Goal: Transaction & Acquisition: Purchase product/service

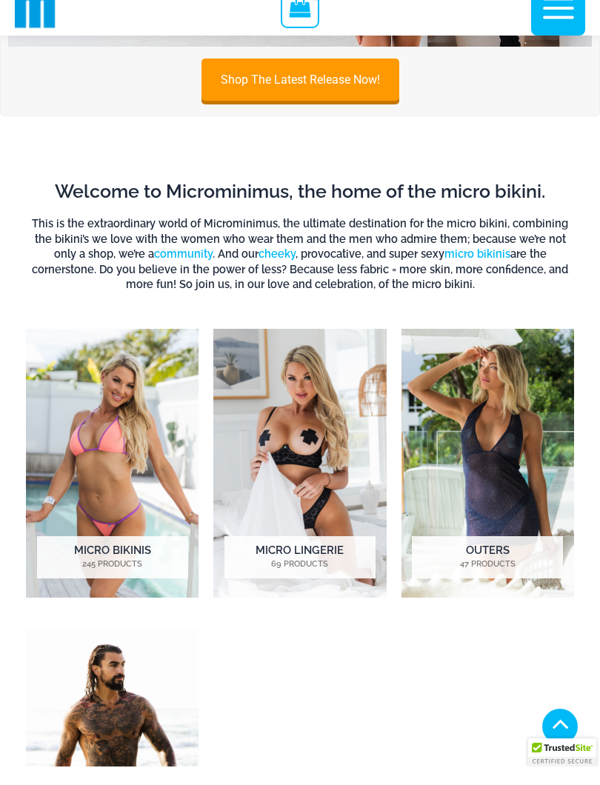
scroll to position [227, 0]
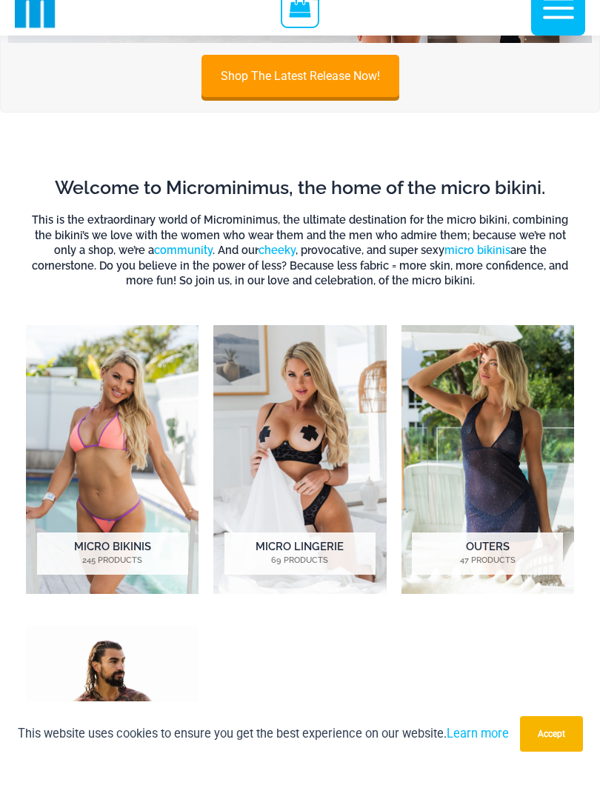
click at [89, 573] on mark "245 Products" at bounding box center [112, 579] width 151 height 13
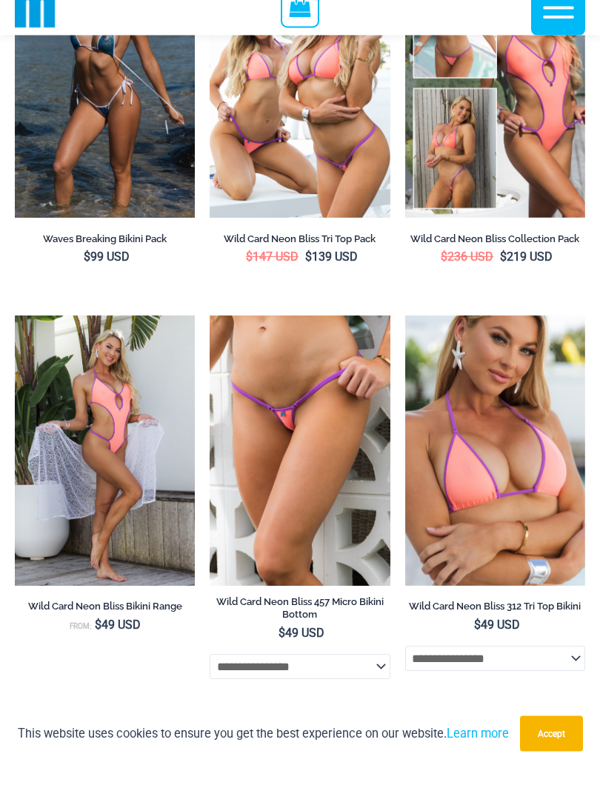
scroll to position [585, 0]
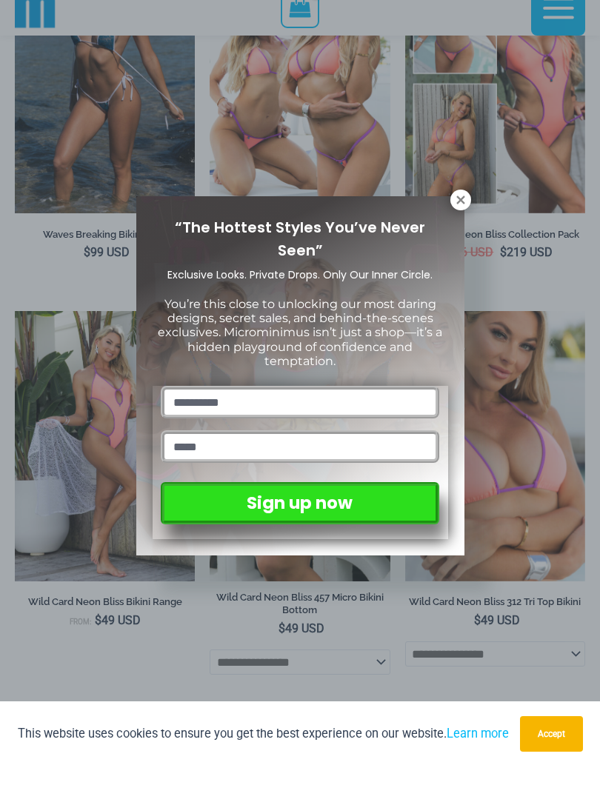
click at [460, 214] on icon at bounding box center [460, 218] width 8 height 8
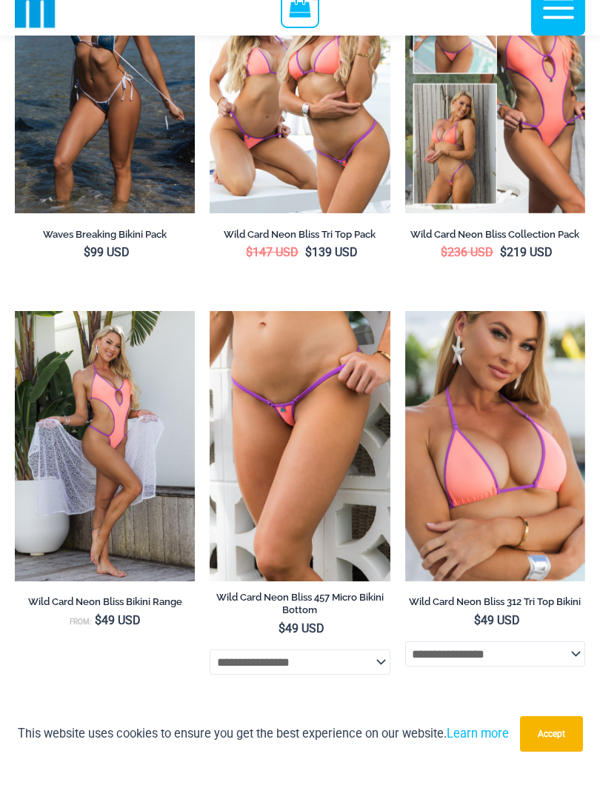
click at [210, 330] on img at bounding box center [210, 330] width 0 height 0
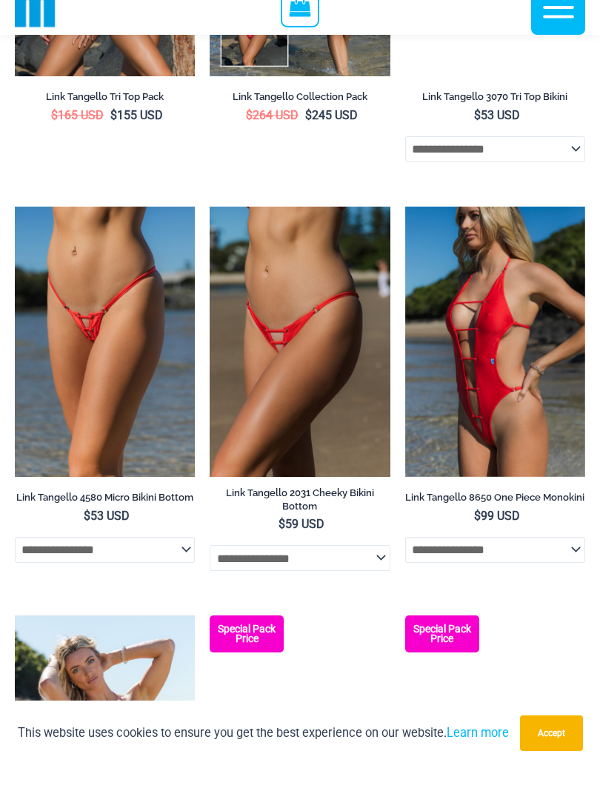
scroll to position [1908, 0]
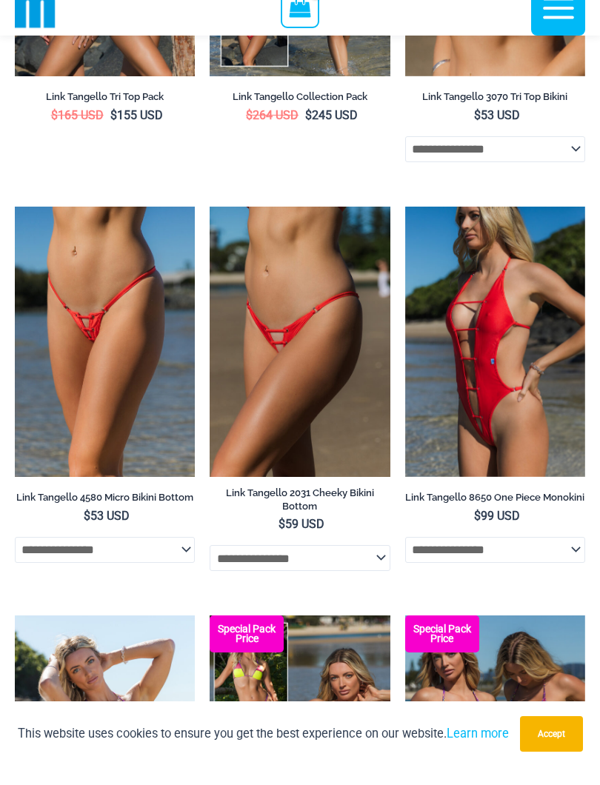
click at [210, 225] on img at bounding box center [210, 225] width 0 height 0
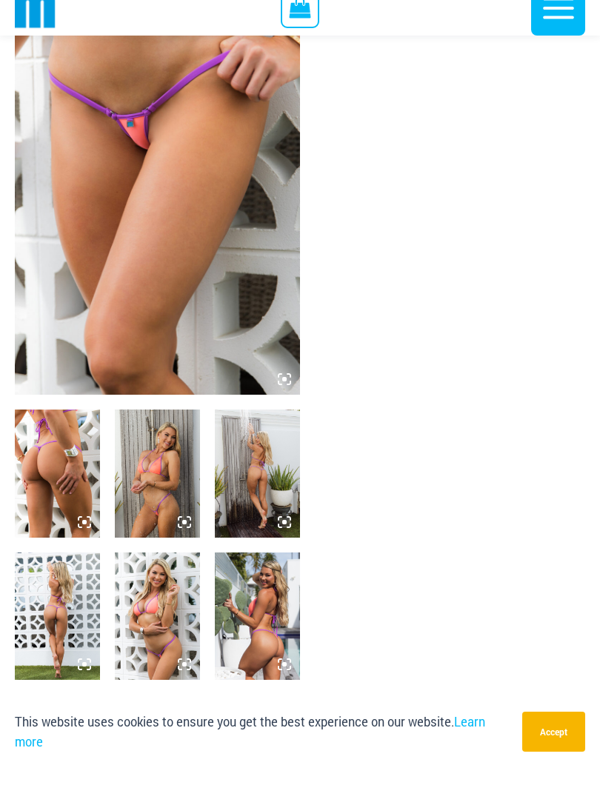
scroll to position [135, 0]
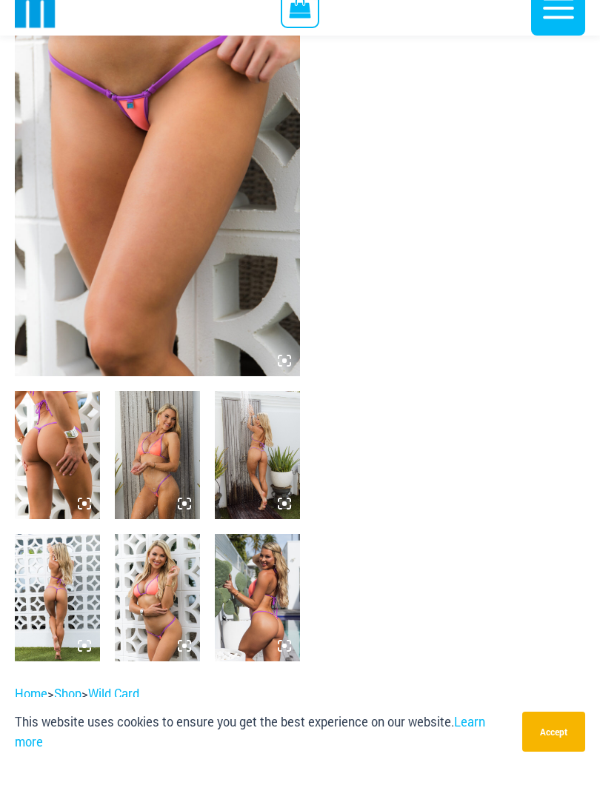
click at [138, 514] on img at bounding box center [157, 473] width 85 height 127
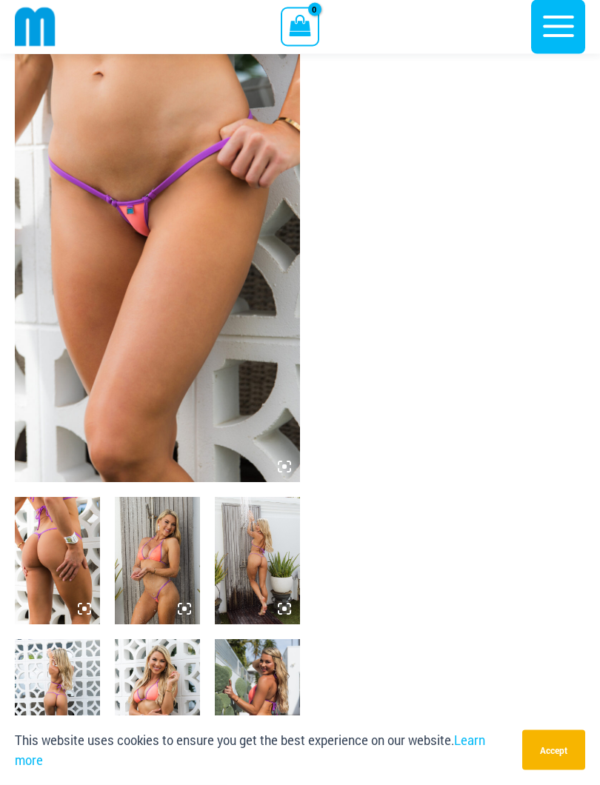
scroll to position [24, 0]
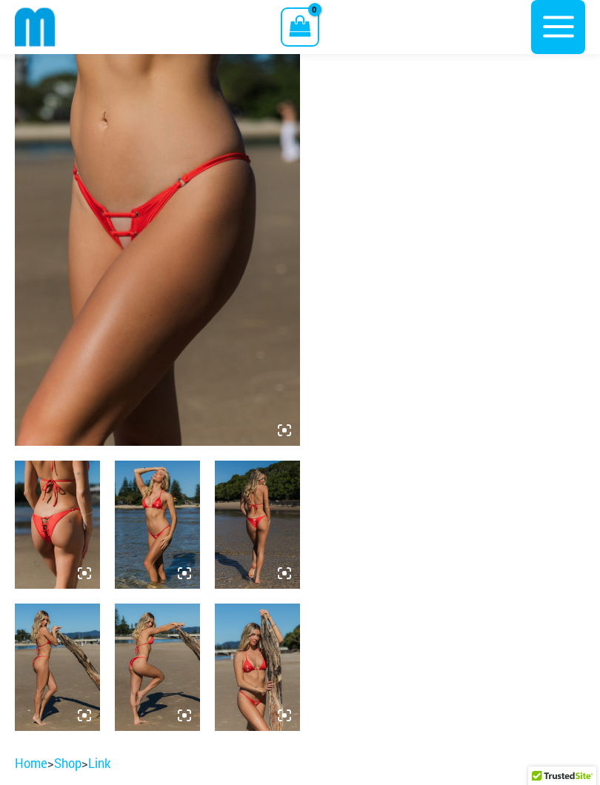
scroll to position [77, 0]
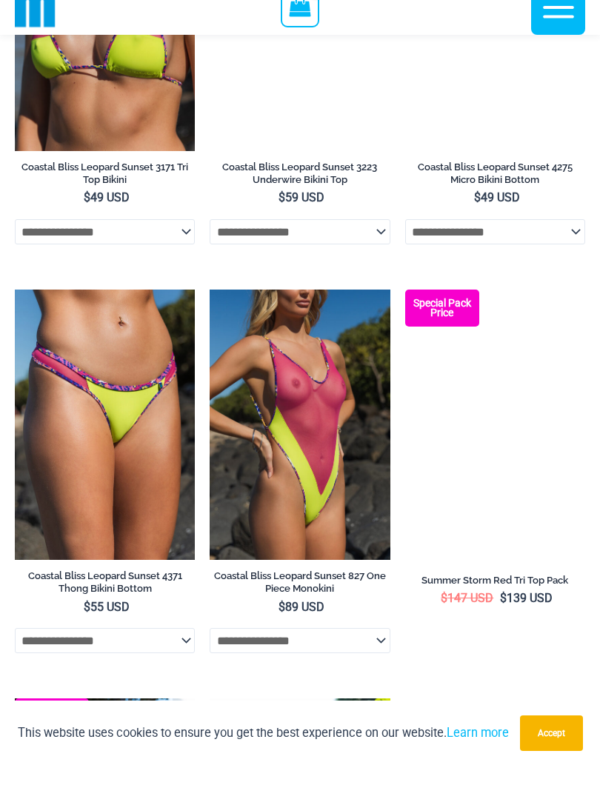
scroll to position [3022, 0]
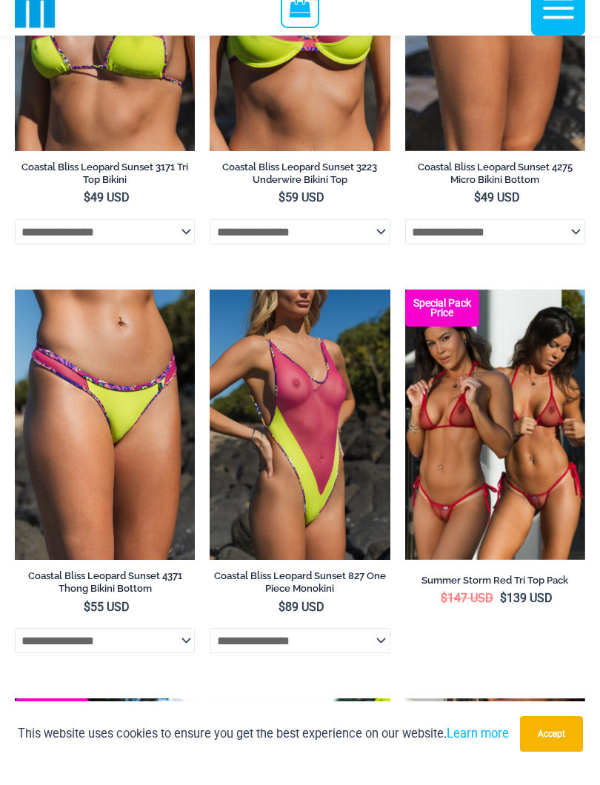
click at [210, 308] on img at bounding box center [210, 308] width 0 height 0
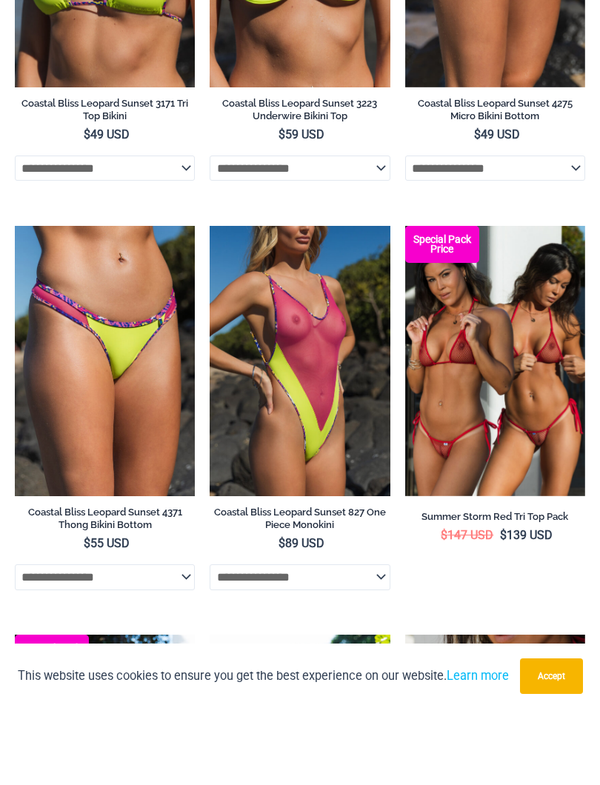
scroll to position [3029, 0]
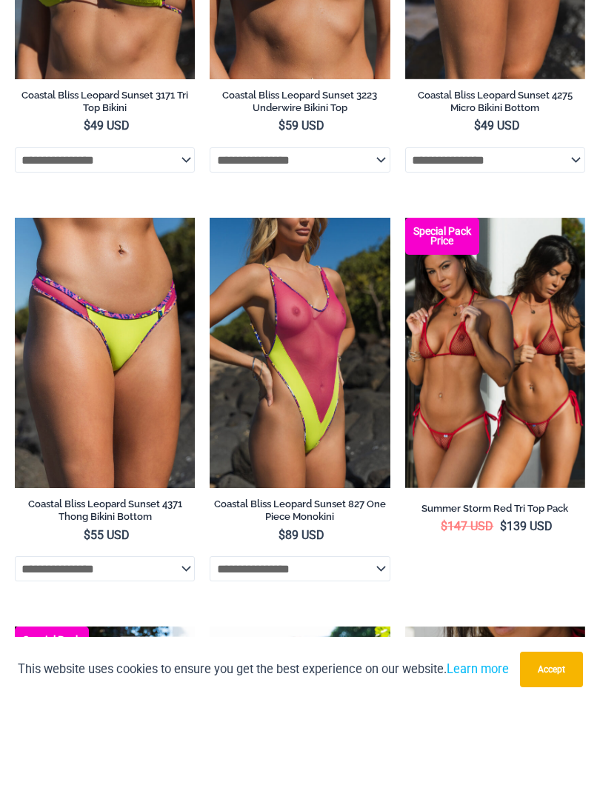
click at [405, 301] on img at bounding box center [405, 301] width 0 height 0
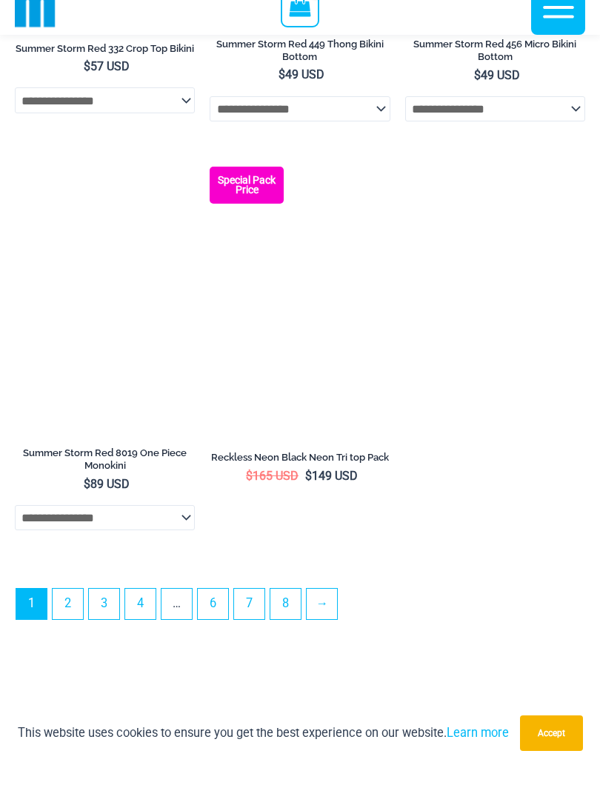
scroll to position [4364, 0]
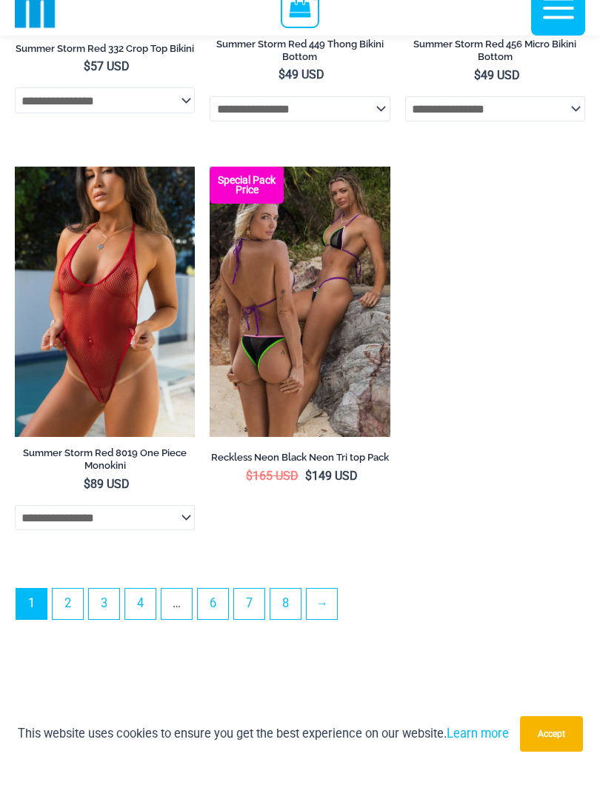
click at [336, 626] on link "→" at bounding box center [322, 623] width 30 height 30
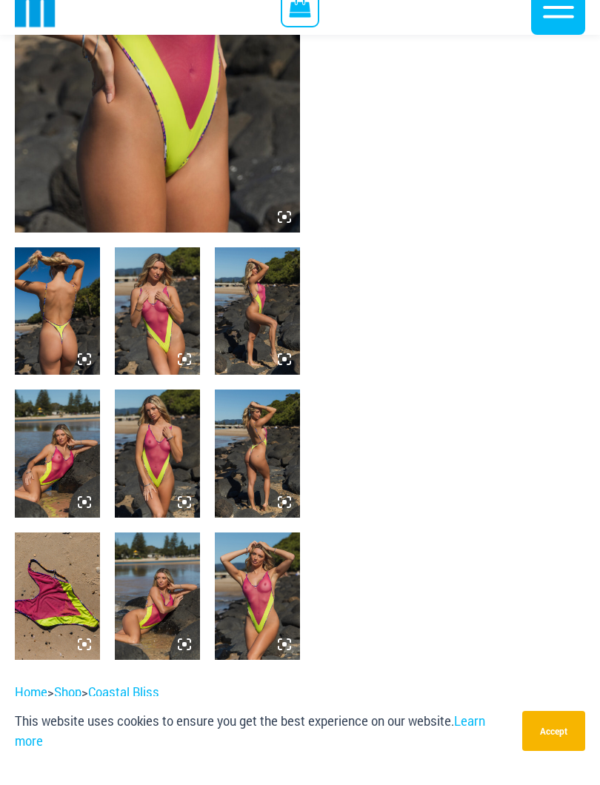
scroll to position [283, 0]
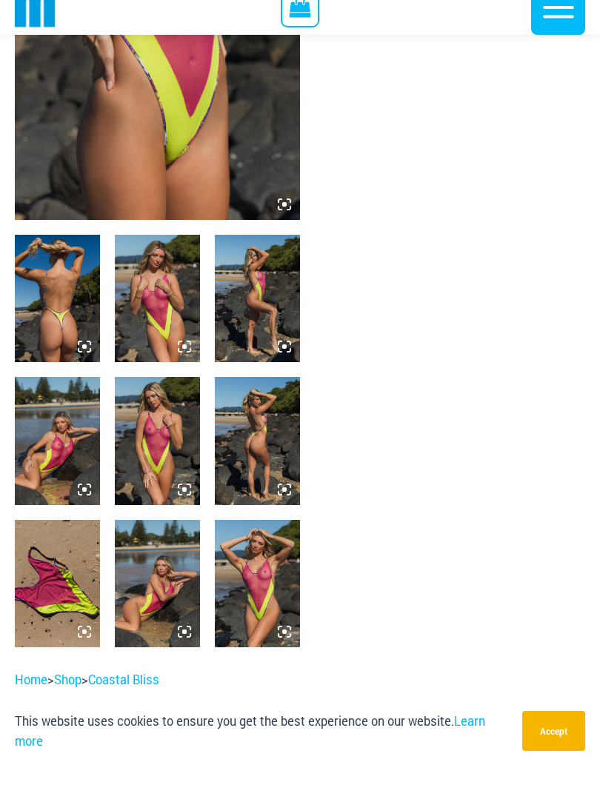
click at [243, 599] on img at bounding box center [257, 602] width 85 height 127
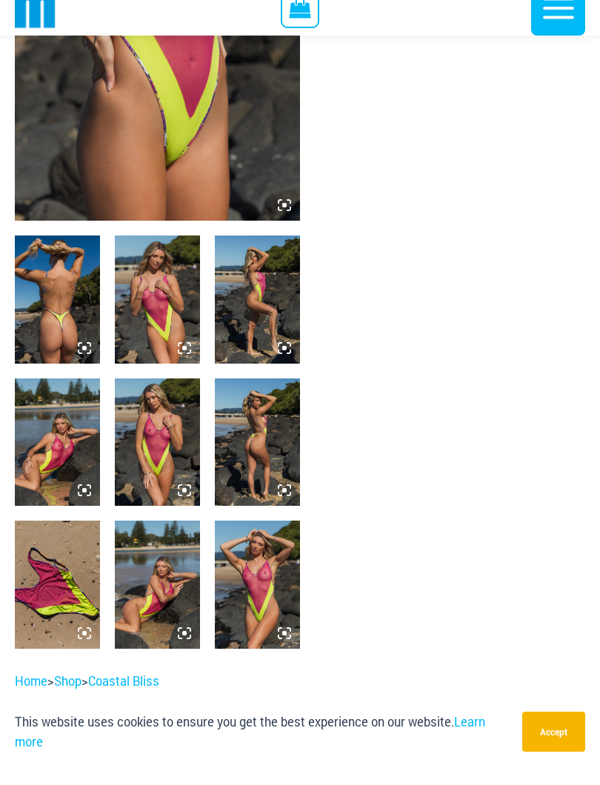
scroll to position [217, 0]
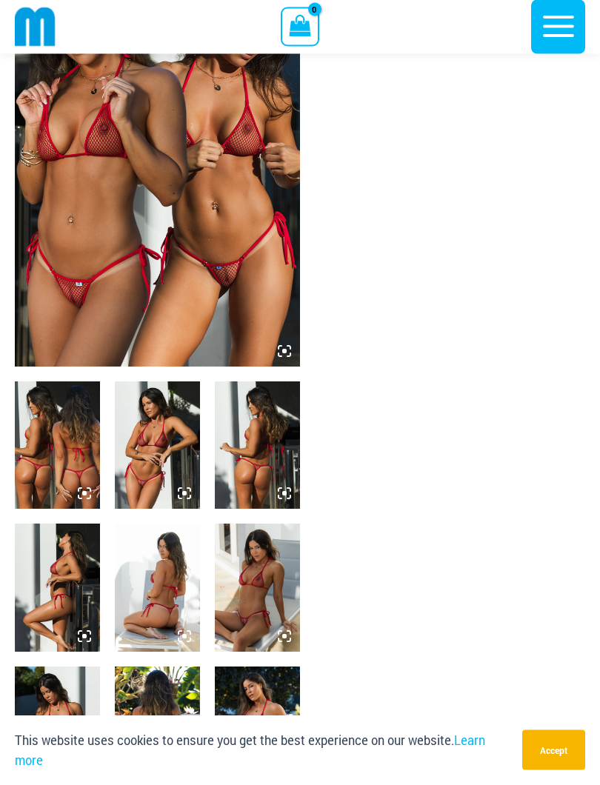
scroll to position [67, 0]
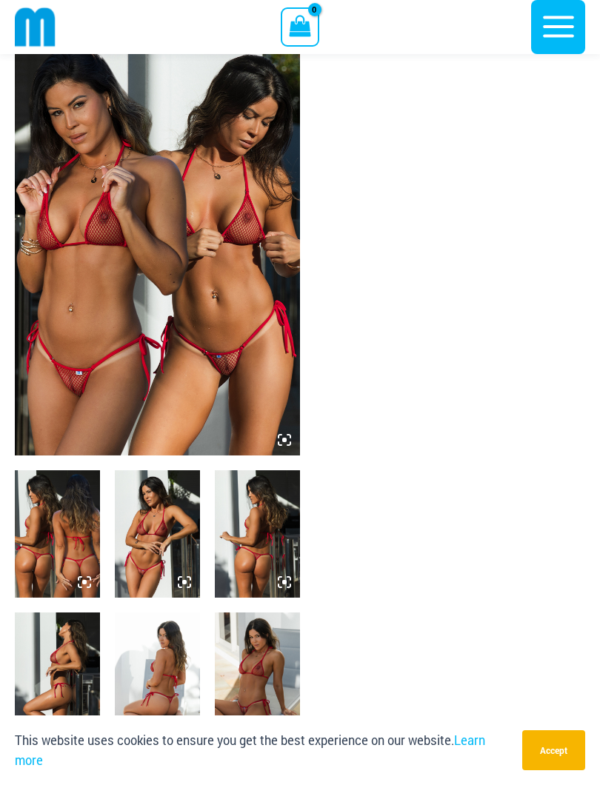
click at [279, 445] on icon at bounding box center [280, 443] width 3 height 3
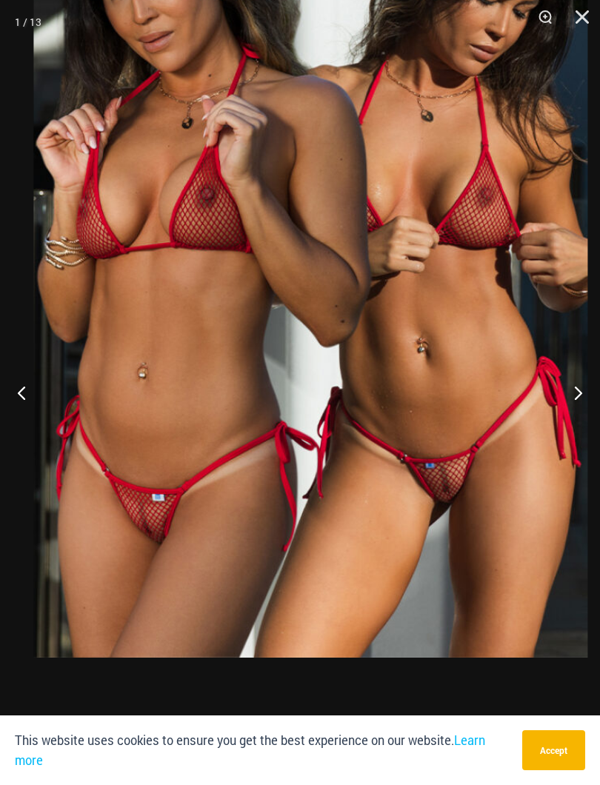
click at [487, 527] on img at bounding box center [310, 242] width 554 height 831
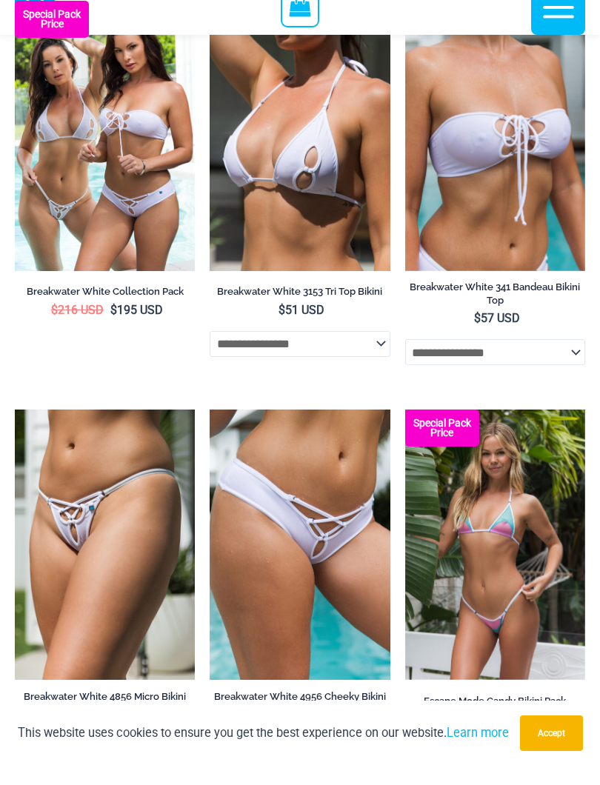
scroll to position [1357, 0]
click at [210, 428] on img at bounding box center [210, 428] width 0 height 0
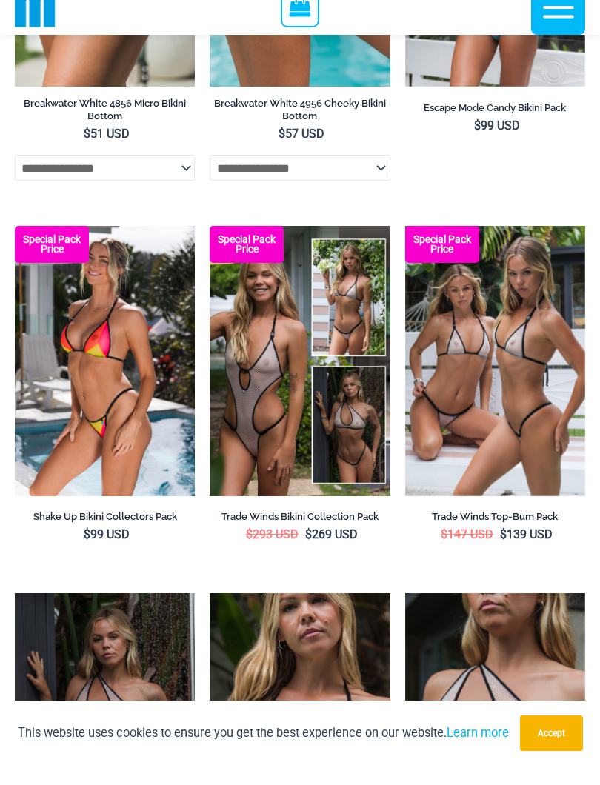
scroll to position [1950, 0]
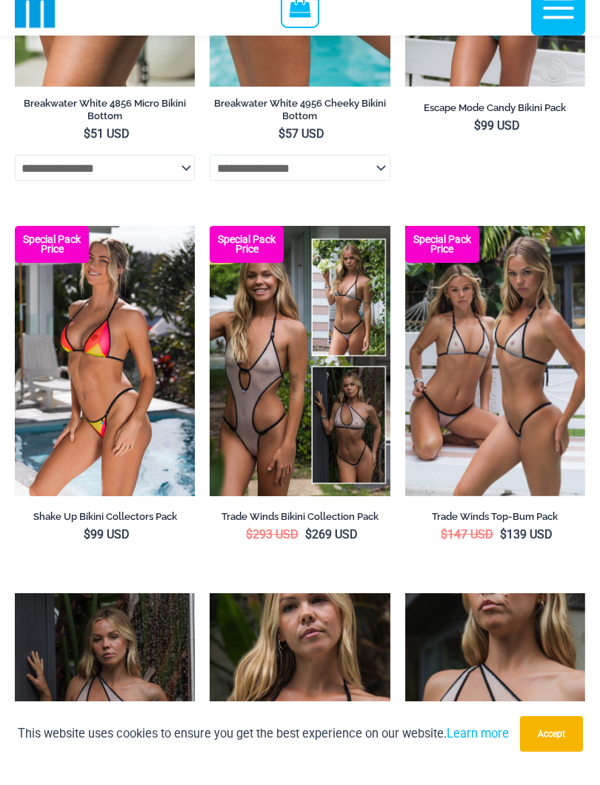
click at [405, 244] on img at bounding box center [405, 244] width 0 height 0
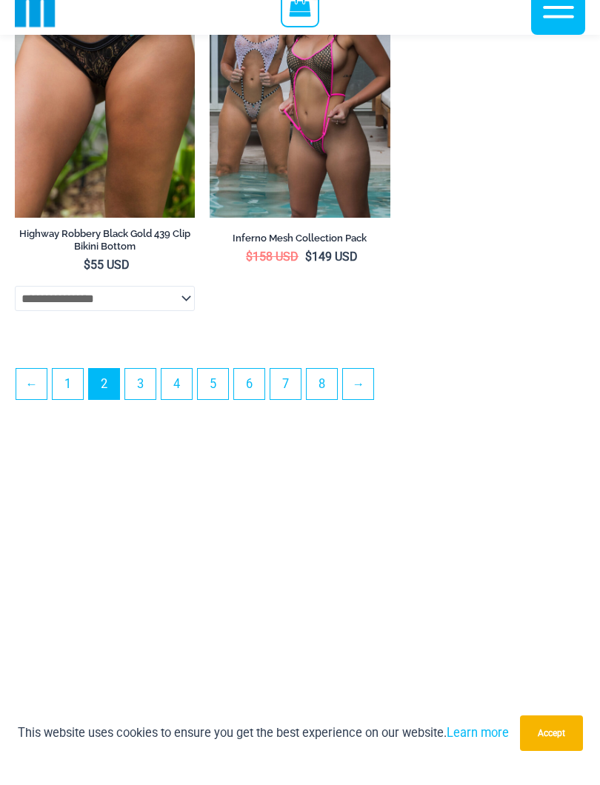
scroll to position [4233, 0]
click at [365, 408] on link "→" at bounding box center [358, 402] width 30 height 30
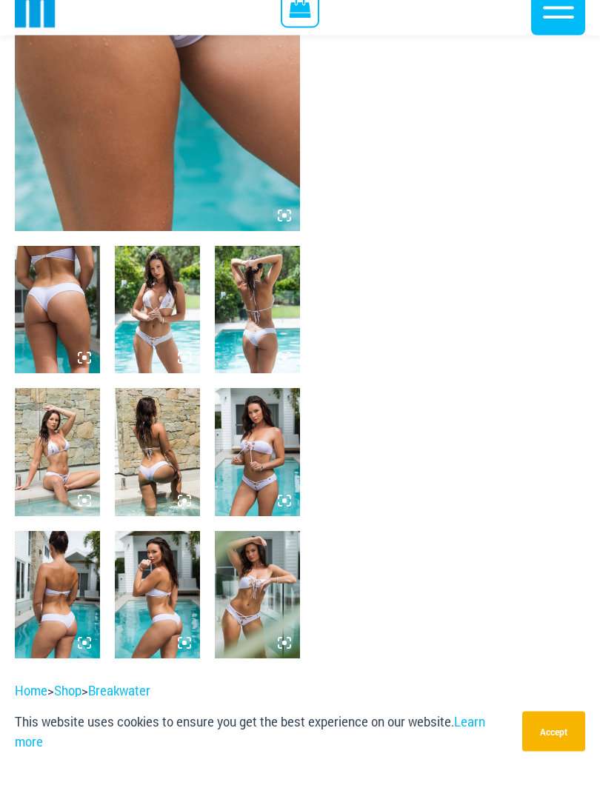
scroll to position [324, 0]
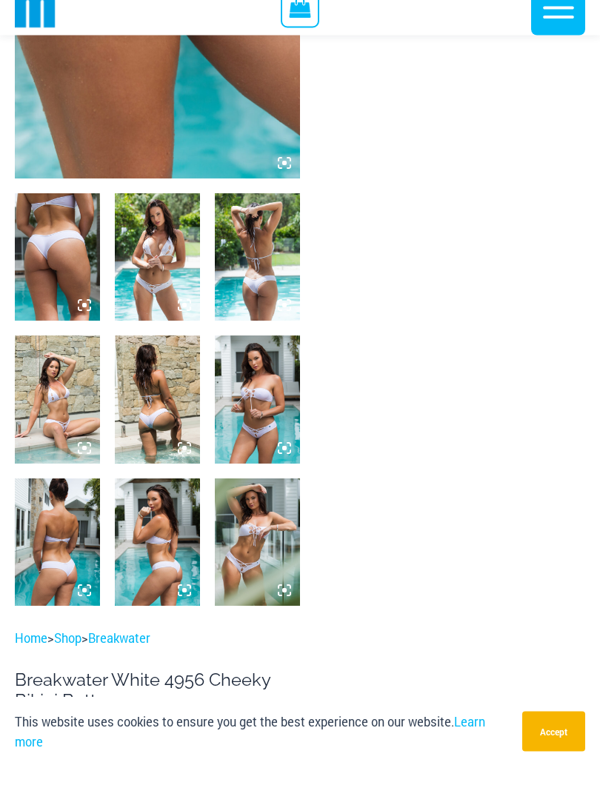
click at [141, 299] on img at bounding box center [157, 276] width 85 height 127
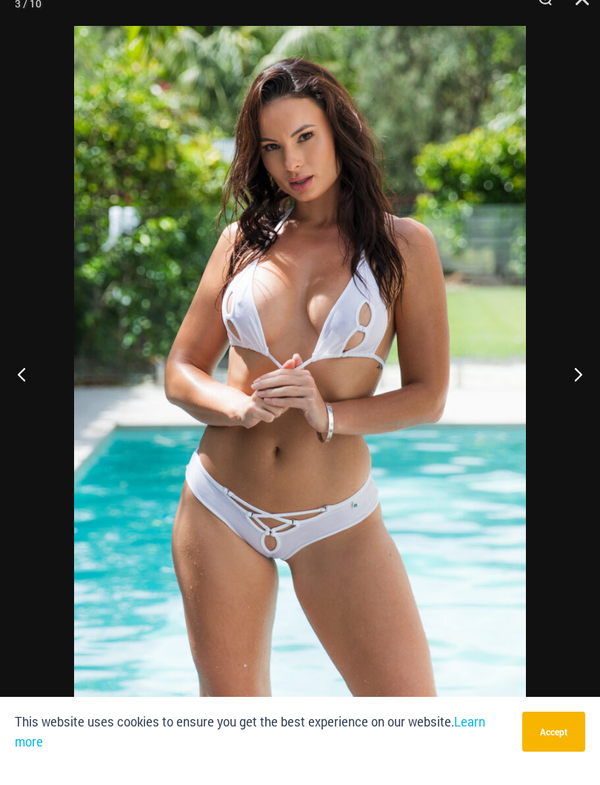
click at [590, 10] on button "Close" at bounding box center [577, 22] width 37 height 44
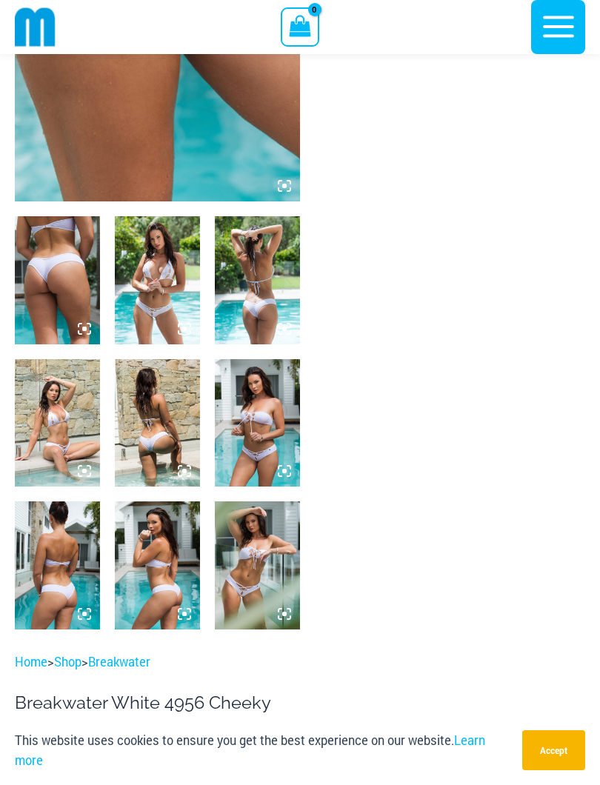
scroll to position [310, 0]
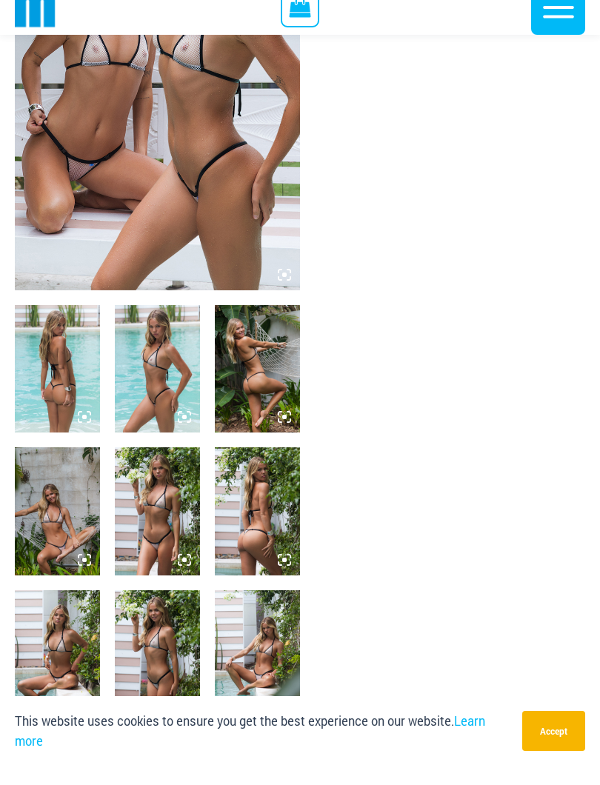
scroll to position [237, 0]
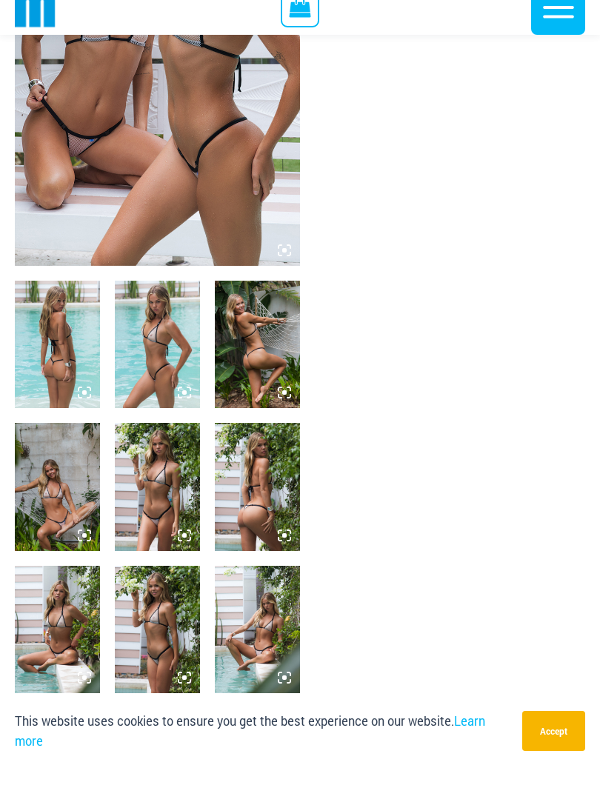
click at [40, 519] on img at bounding box center [57, 505] width 85 height 127
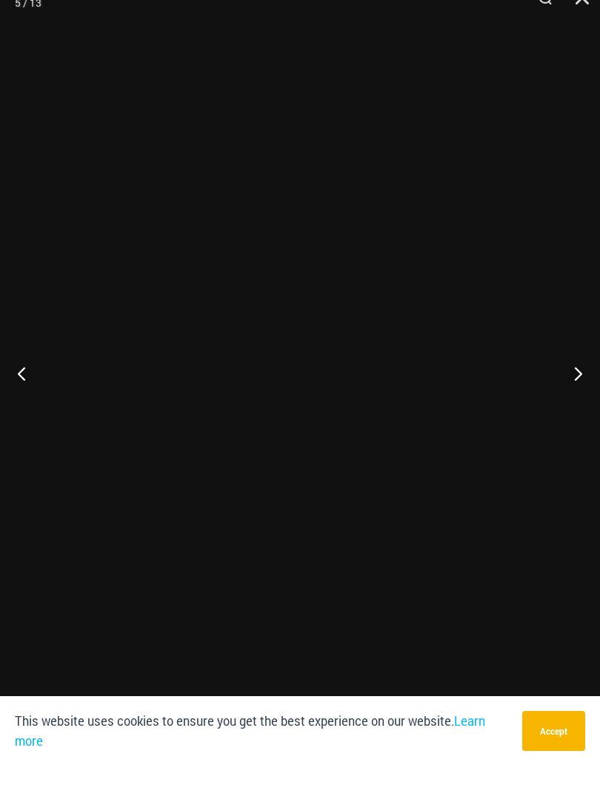
scroll to position [238, 0]
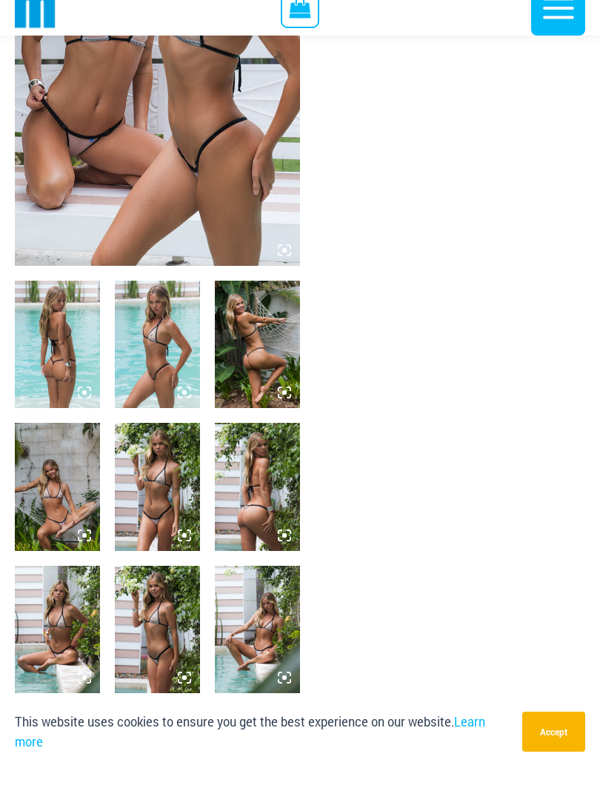
click at [235, 653] on img at bounding box center [257, 648] width 85 height 127
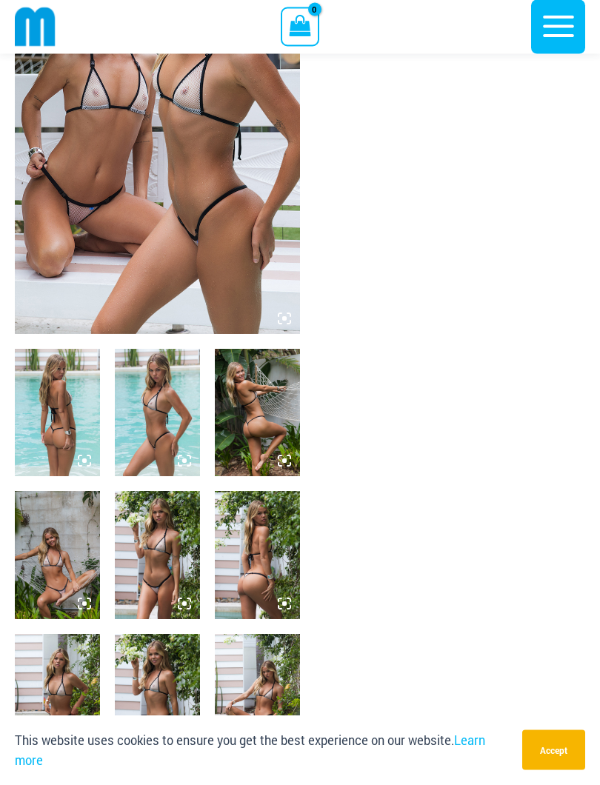
scroll to position [172, 0]
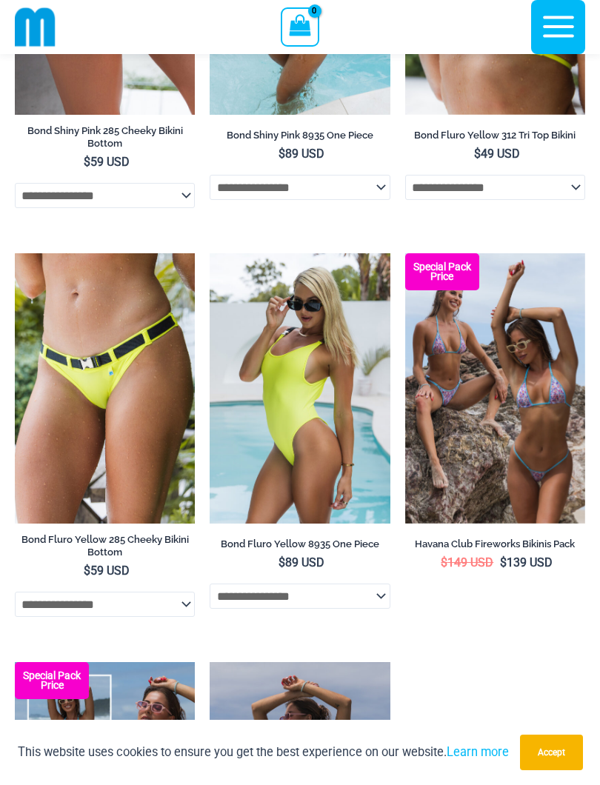
scroll to position [1456, 0]
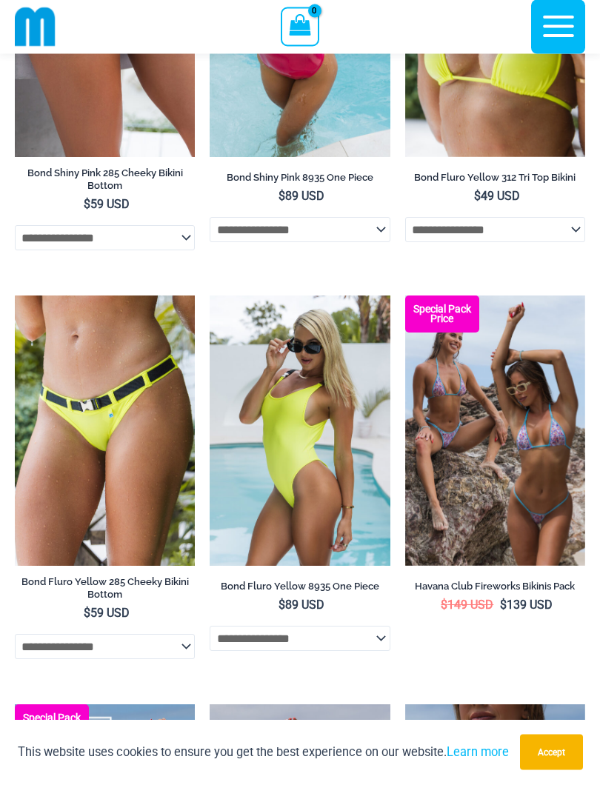
click at [405, 296] on img at bounding box center [405, 296] width 0 height 0
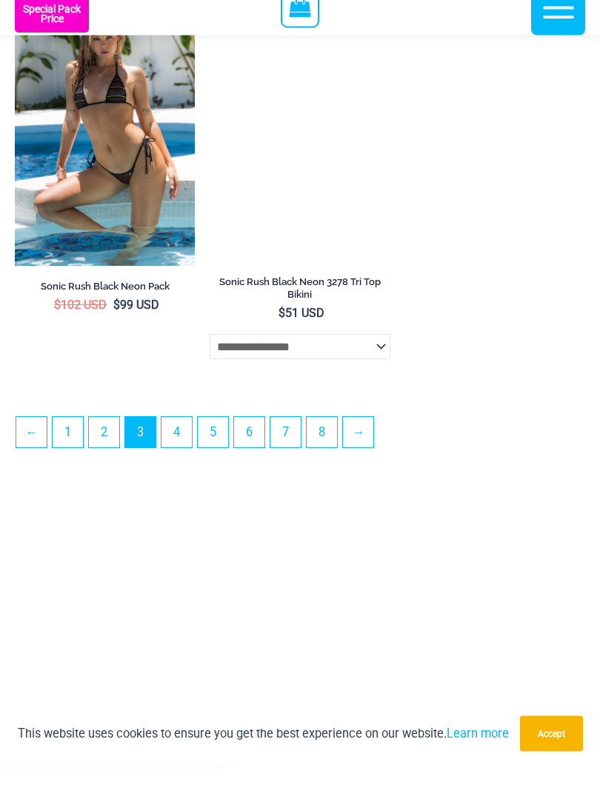
scroll to position [4193, 0]
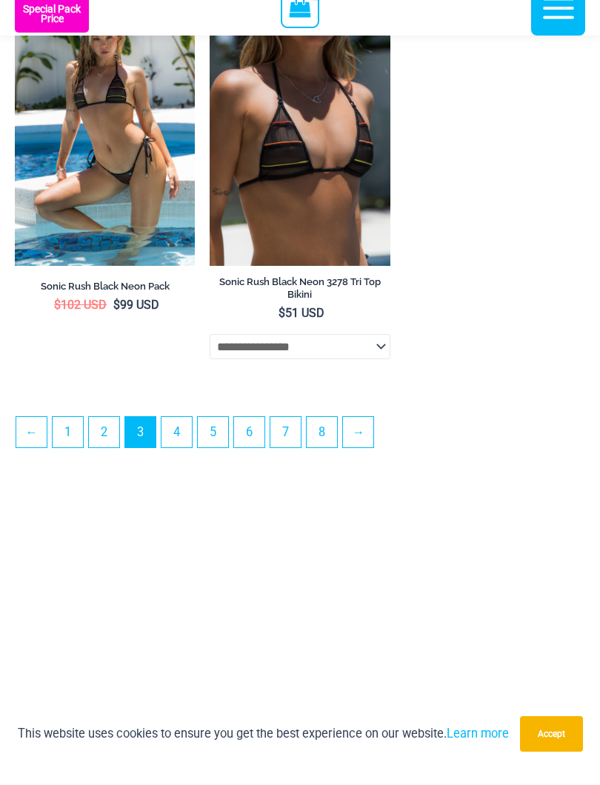
click at [373, 456] on link "→" at bounding box center [358, 451] width 30 height 30
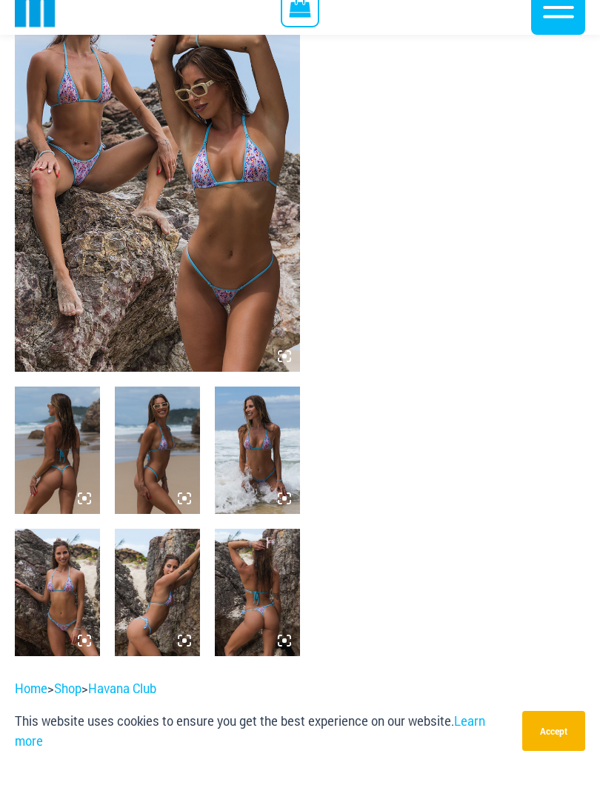
scroll to position [142, 0]
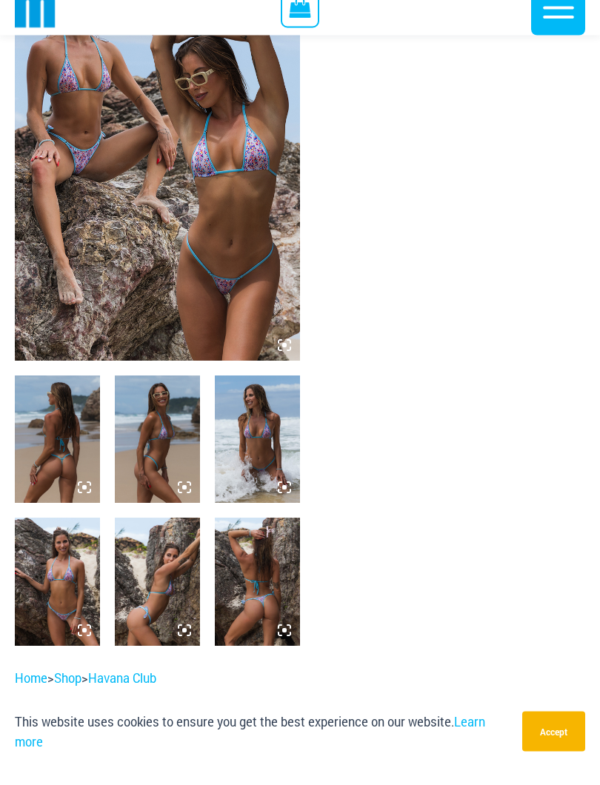
click at [52, 605] on img at bounding box center [57, 600] width 85 height 127
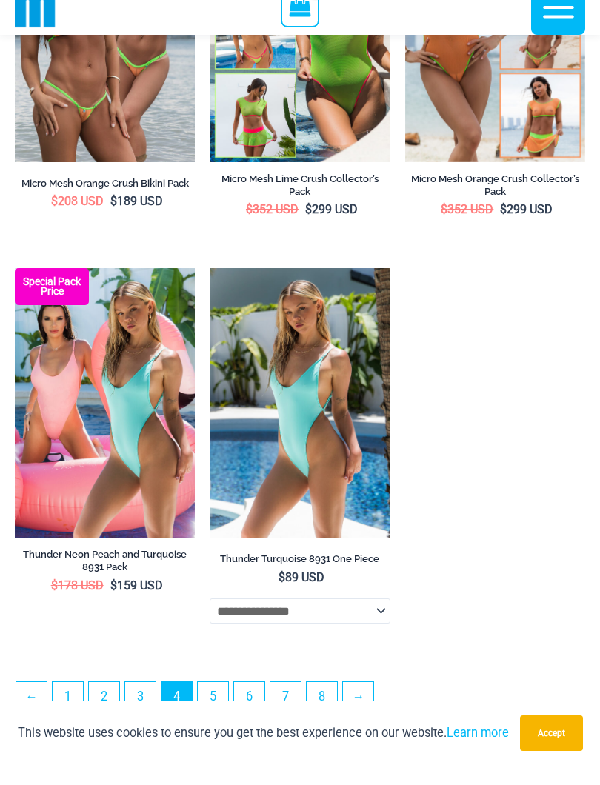
scroll to position [3772, 0]
click at [15, 287] on img at bounding box center [15, 287] width 0 height 0
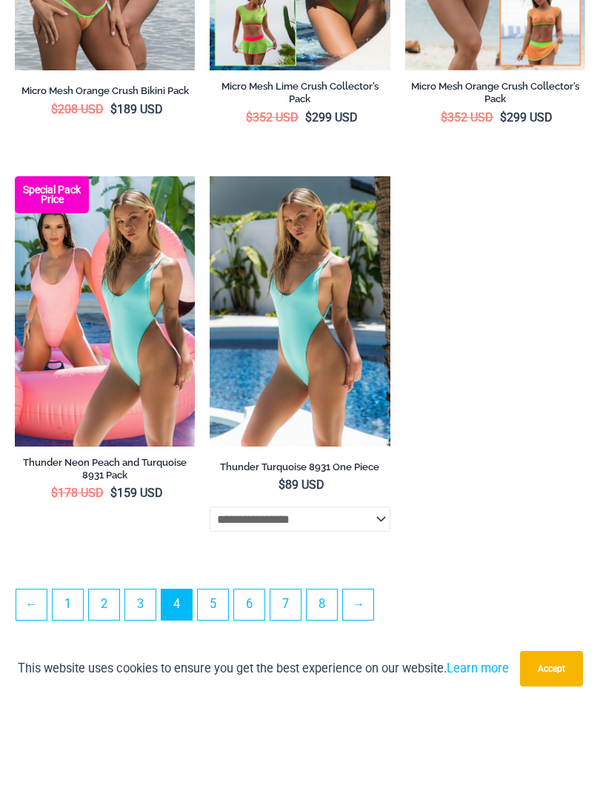
scroll to position [3927, 0]
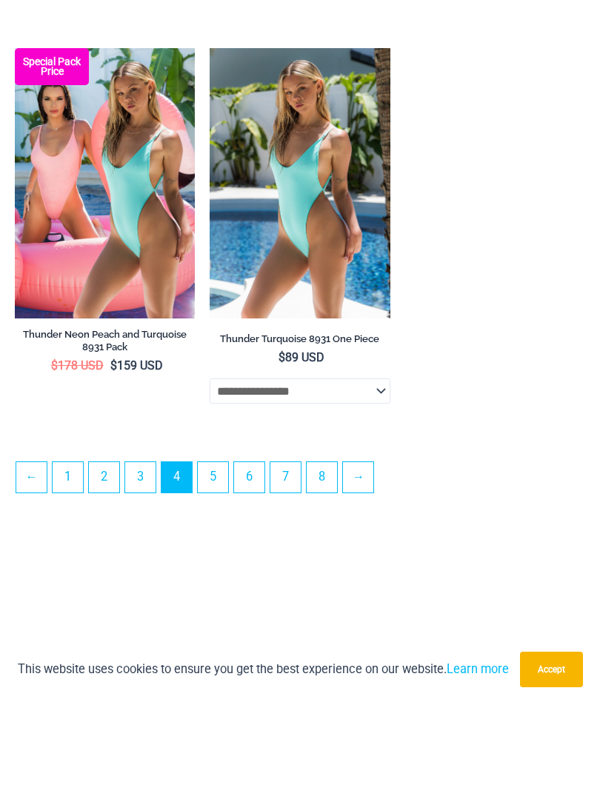
click at [373, 545] on link "→" at bounding box center [358, 560] width 30 height 30
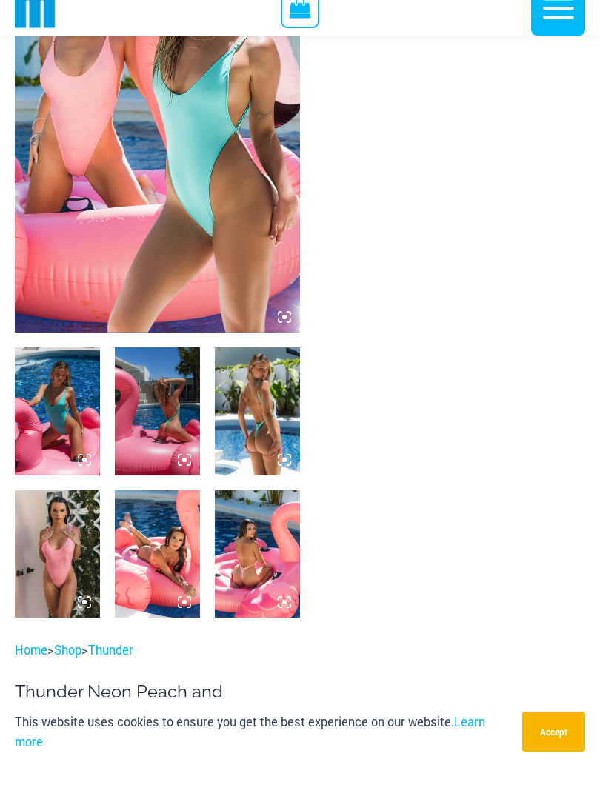
scroll to position [199, 0]
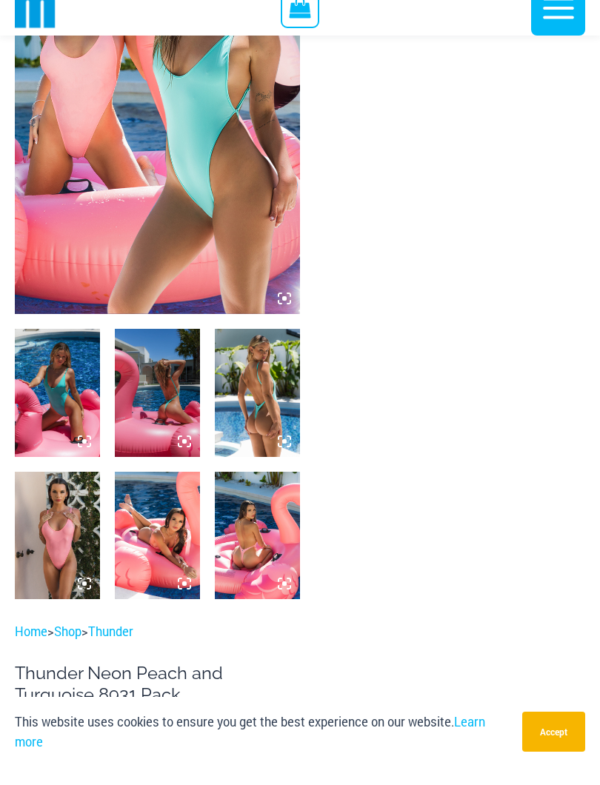
click at [44, 569] on img at bounding box center [57, 553] width 85 height 127
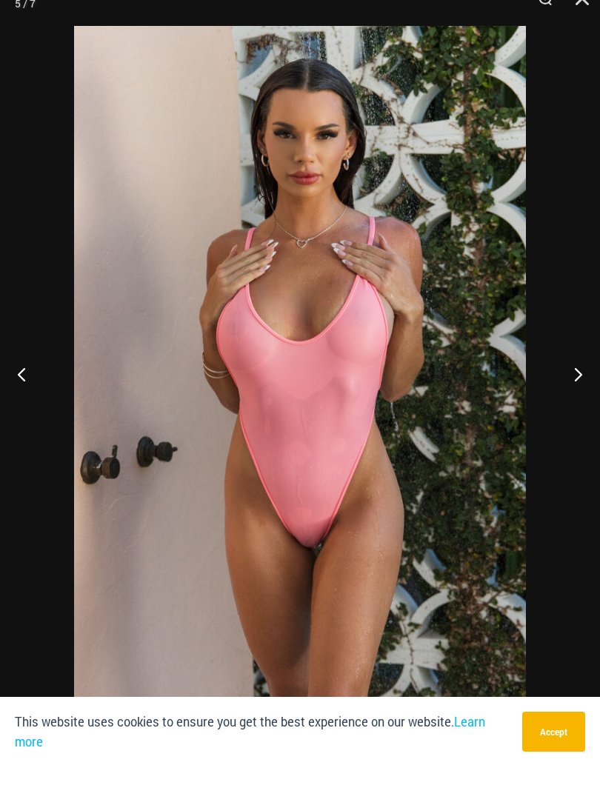
click at [574, 386] on button "Next" at bounding box center [573, 393] width 56 height 74
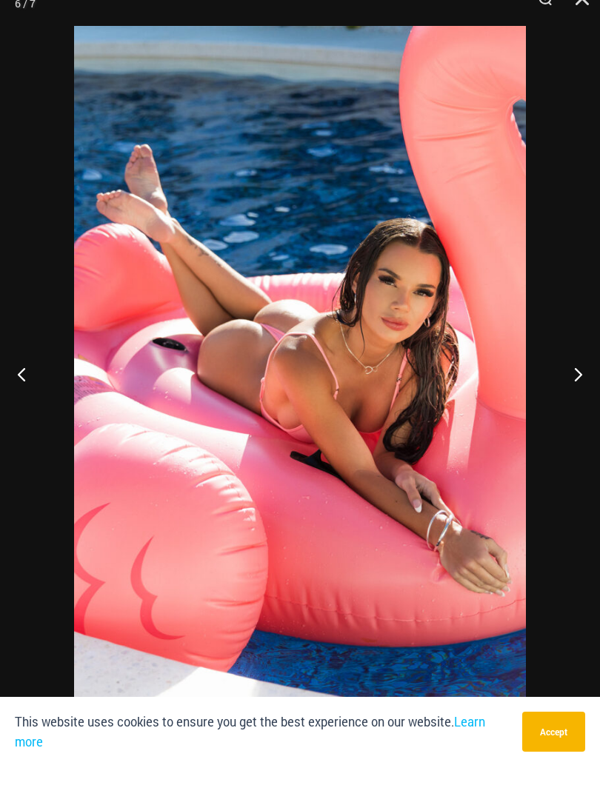
click at [576, 376] on button "Next" at bounding box center [573, 393] width 56 height 74
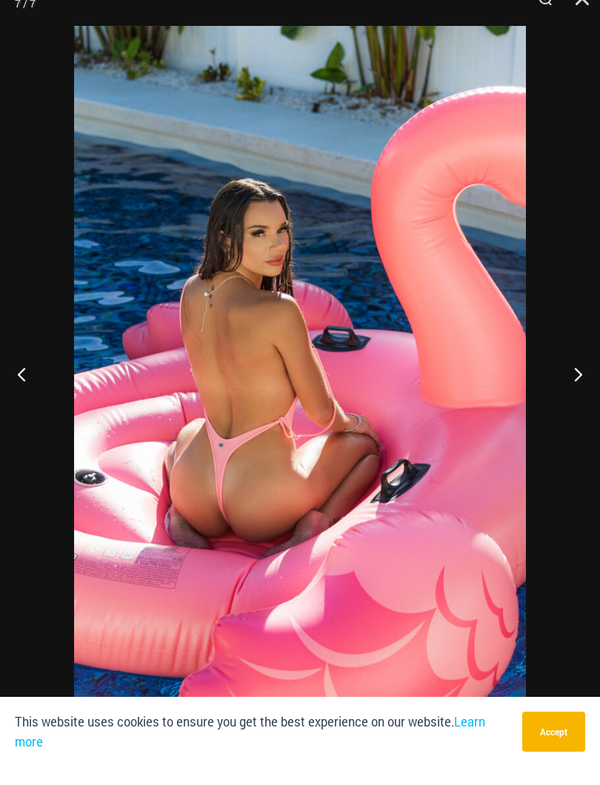
click at [574, 374] on button "Next" at bounding box center [573, 393] width 56 height 74
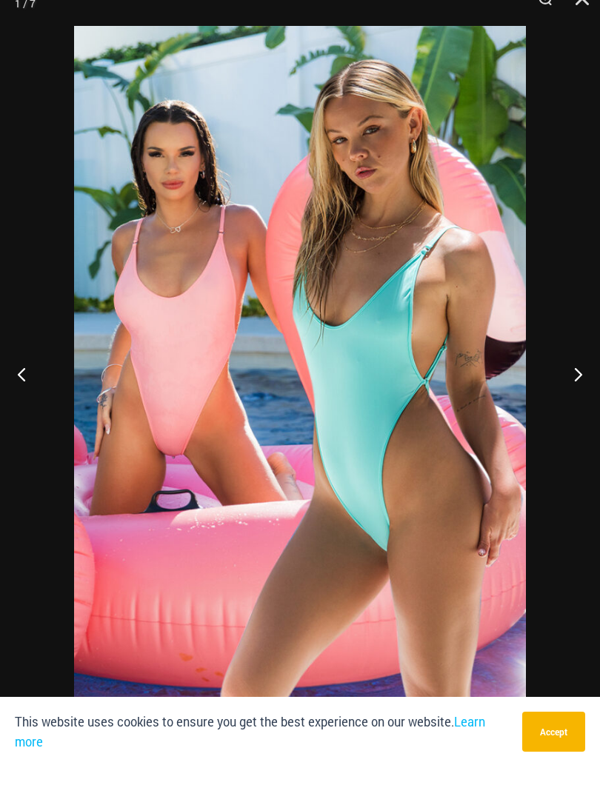
click at [574, 372] on button "Next" at bounding box center [573, 393] width 56 height 74
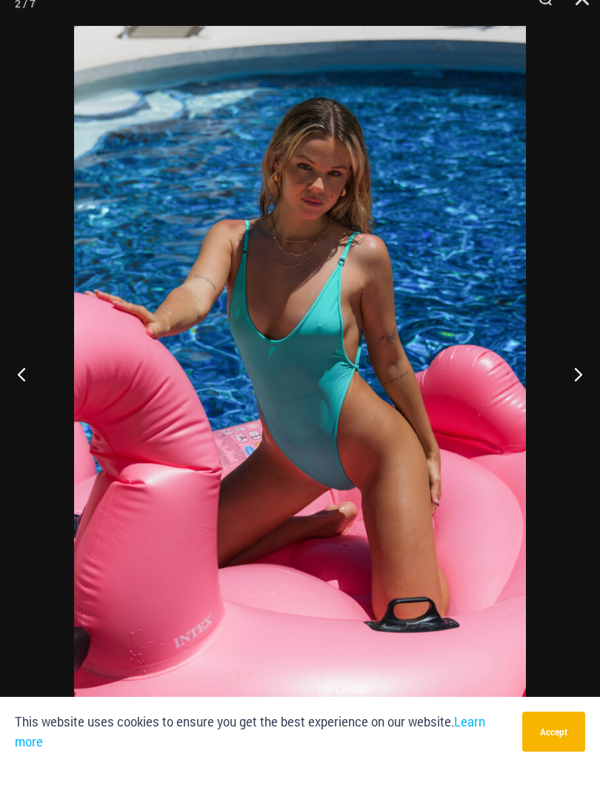
click at [576, 373] on button "Next" at bounding box center [573, 393] width 56 height 74
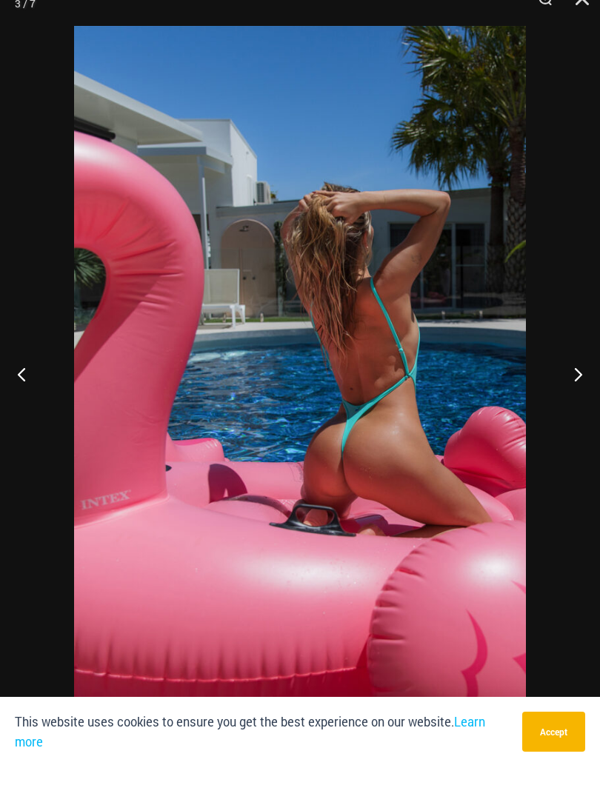
click at [582, 371] on button "Next" at bounding box center [573, 393] width 56 height 74
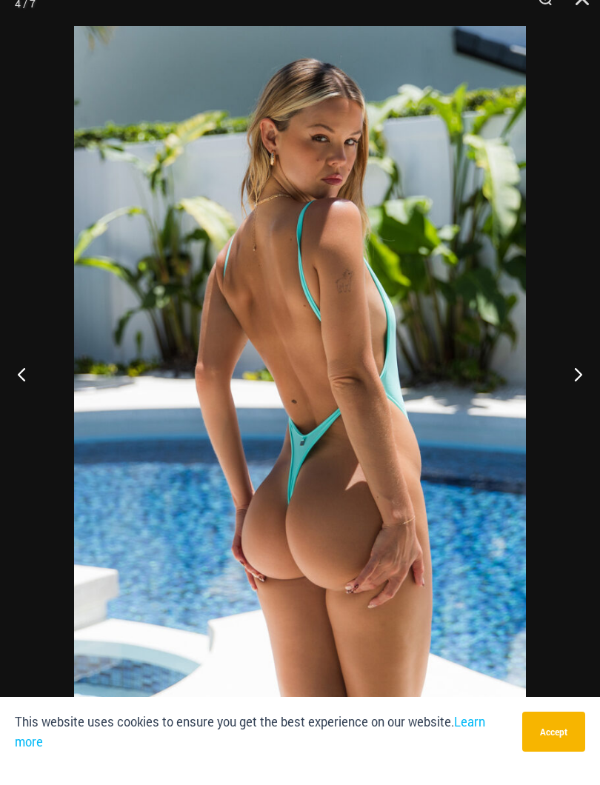
click at [578, 372] on button "Next" at bounding box center [573, 393] width 56 height 74
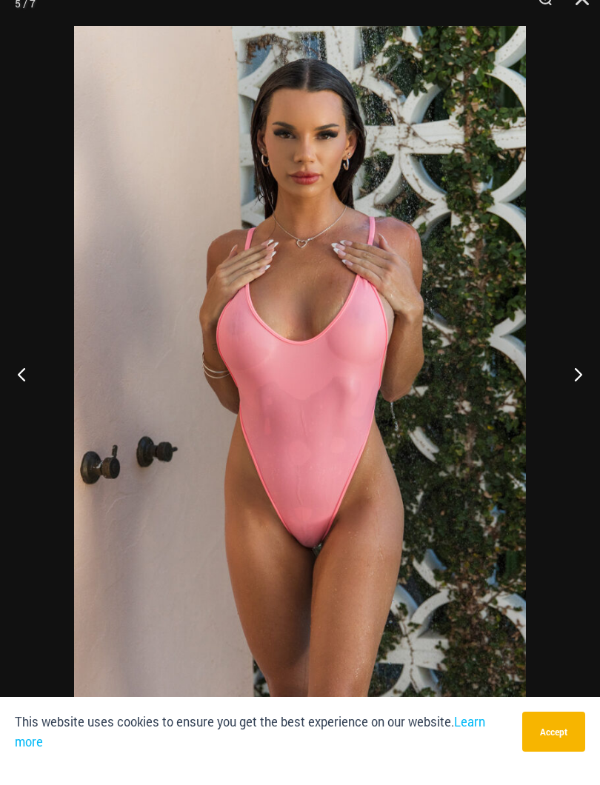
click at [579, 9] on button "Close" at bounding box center [577, 22] width 37 height 44
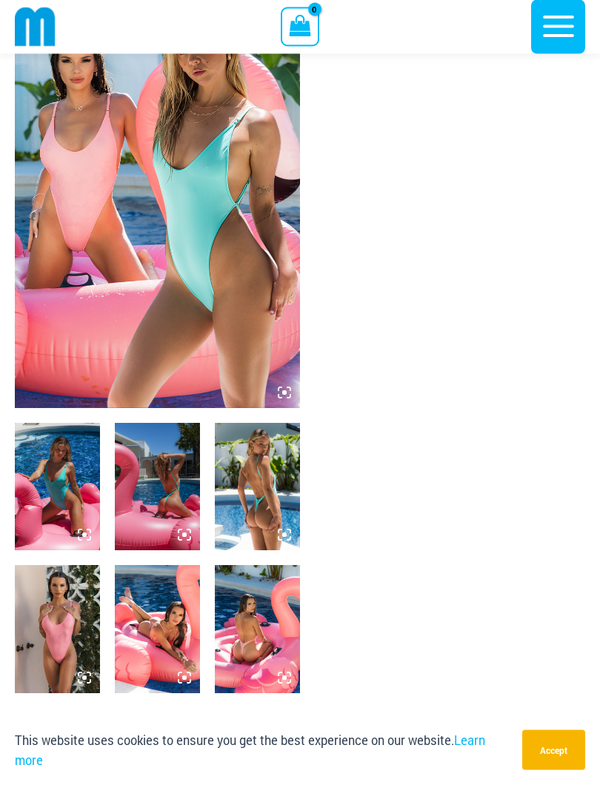
scroll to position [90, 0]
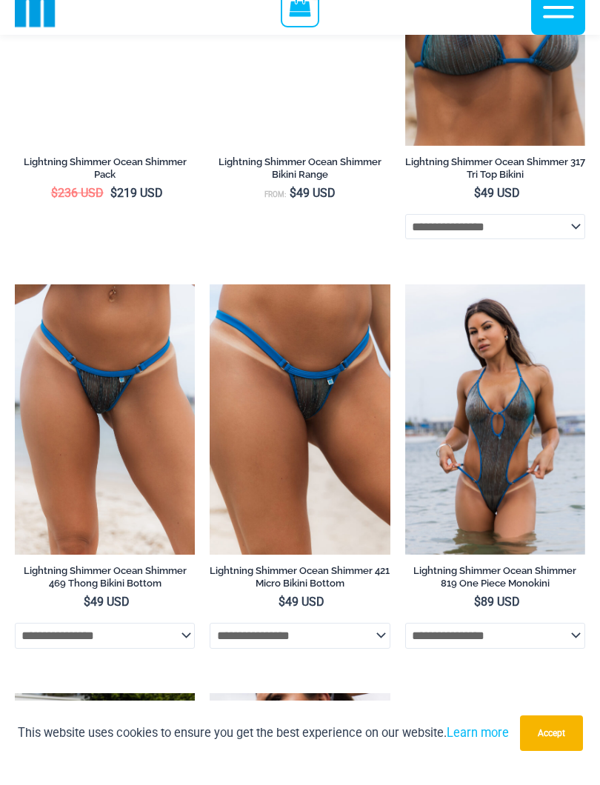
scroll to position [1056, 0]
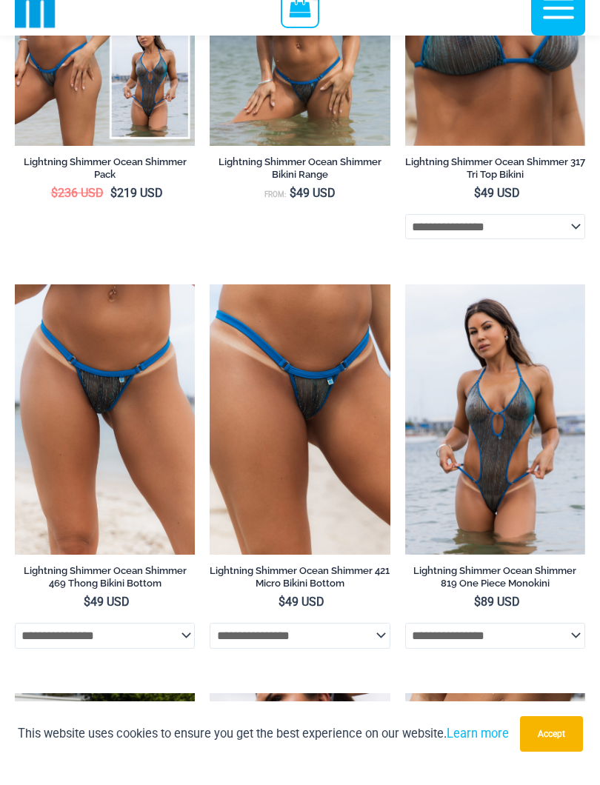
click at [15, 303] on img at bounding box center [15, 303] width 0 height 0
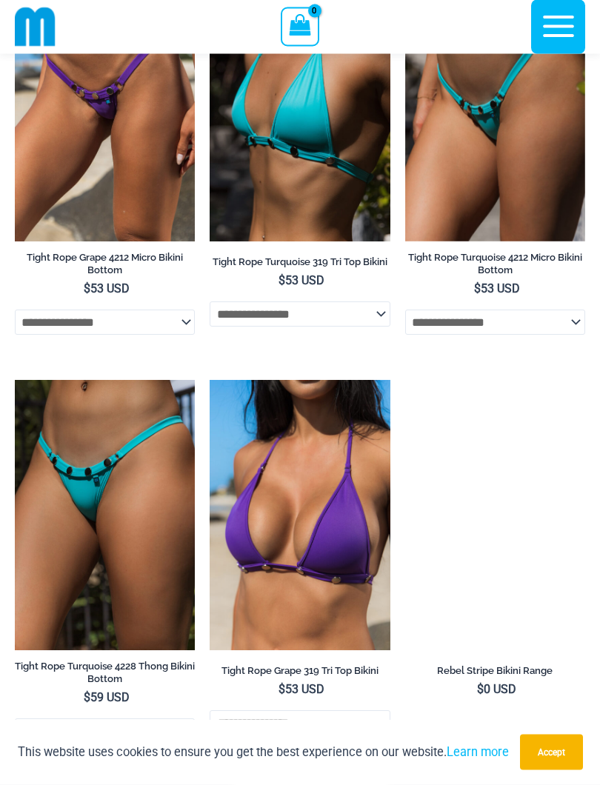
scroll to position [3364, 0]
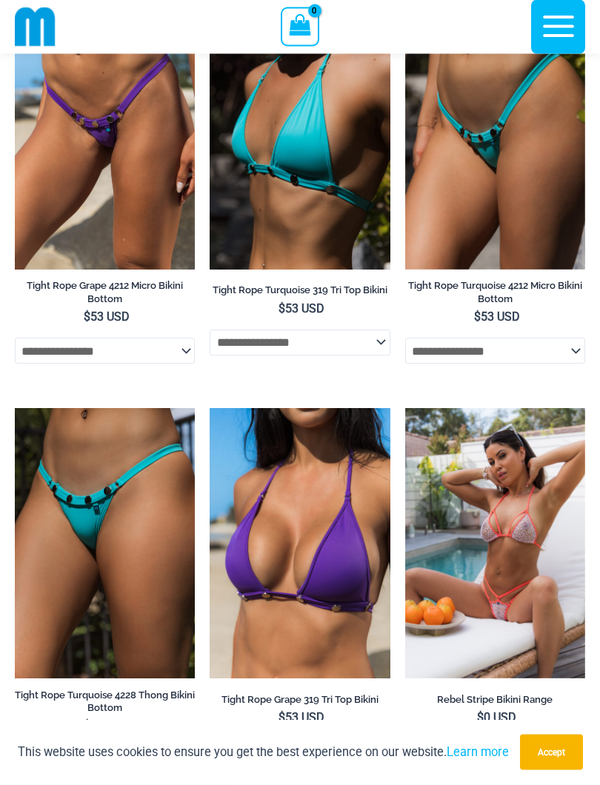
click at [405, 409] on img at bounding box center [405, 409] width 0 height 0
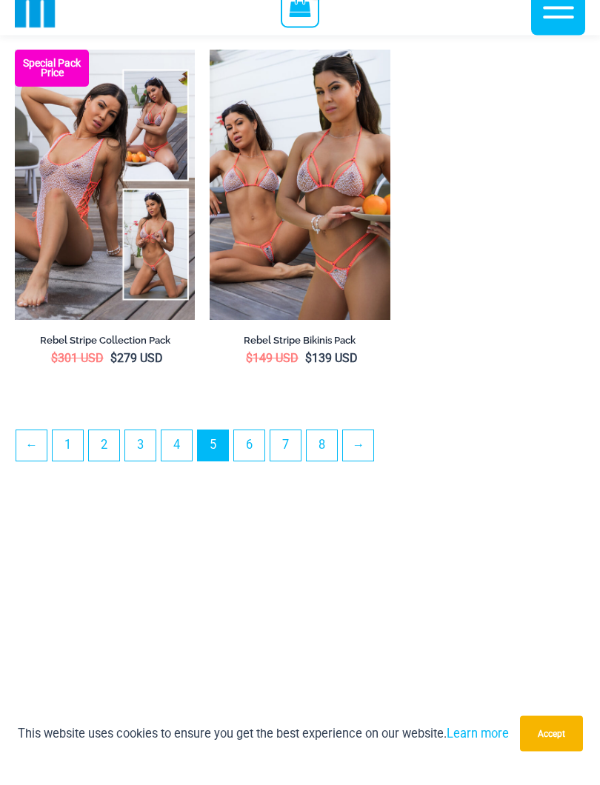
scroll to position [4114, 0]
click at [324, 363] on h2 "Rebel Stripe Bikinis Pack" at bounding box center [300, 359] width 180 height 13
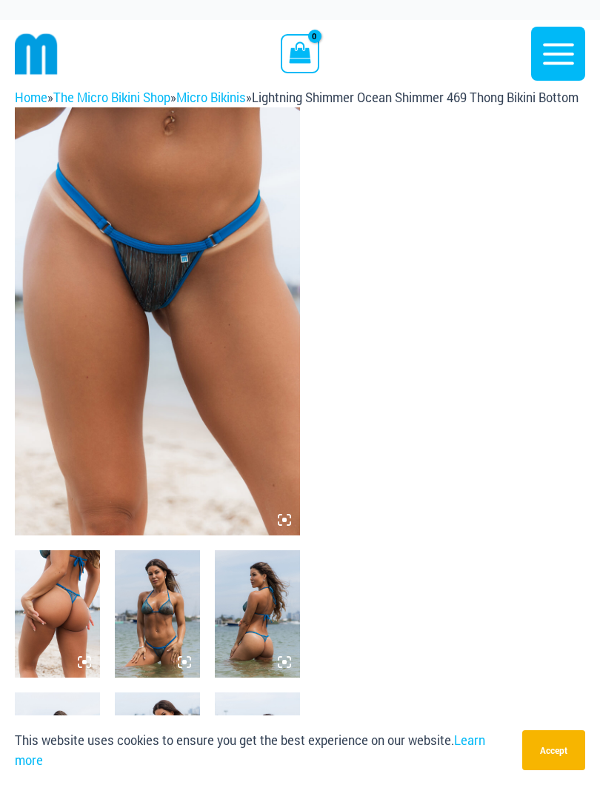
click at [157, 479] on img at bounding box center [157, 321] width 285 height 428
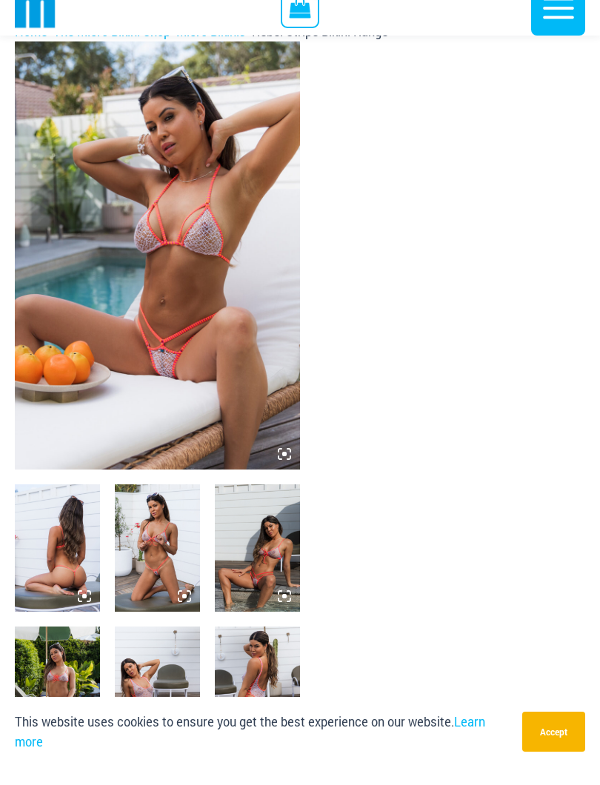
scroll to position [76, 0]
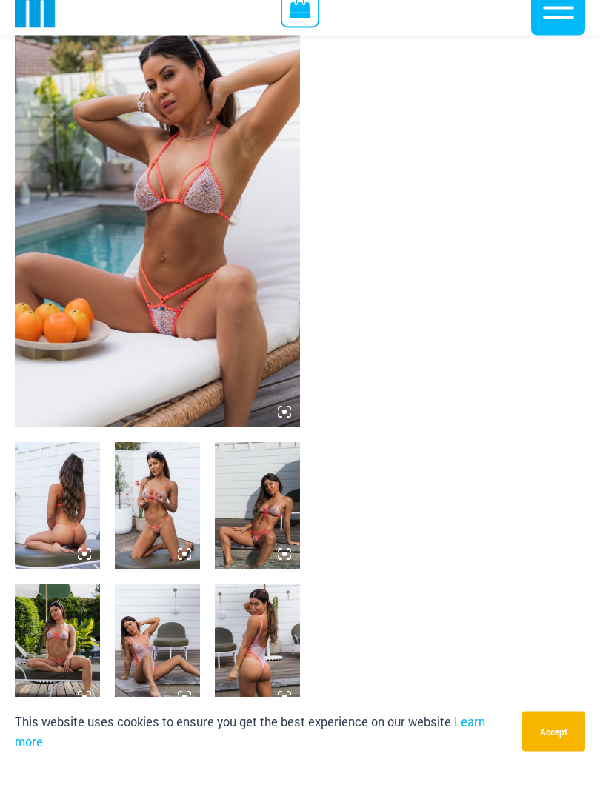
click at [243, 545] on img at bounding box center [257, 525] width 85 height 127
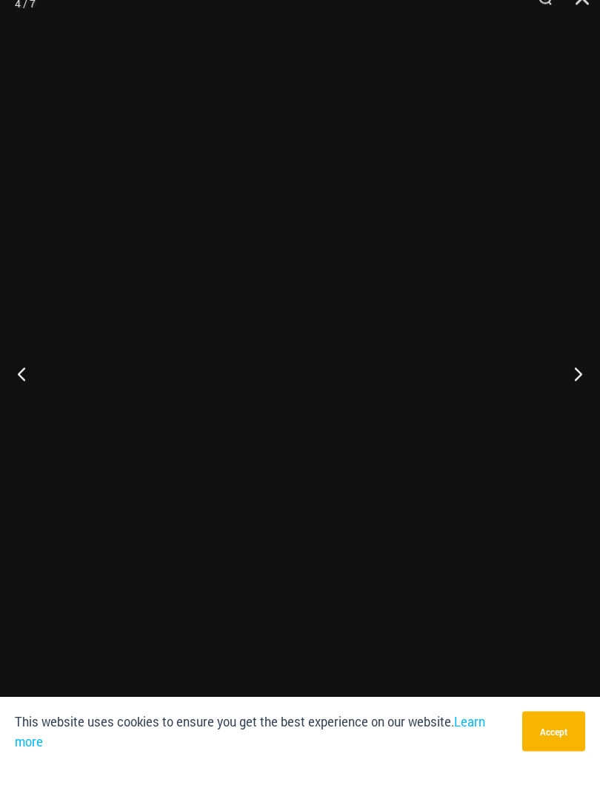
scroll to position [76, 0]
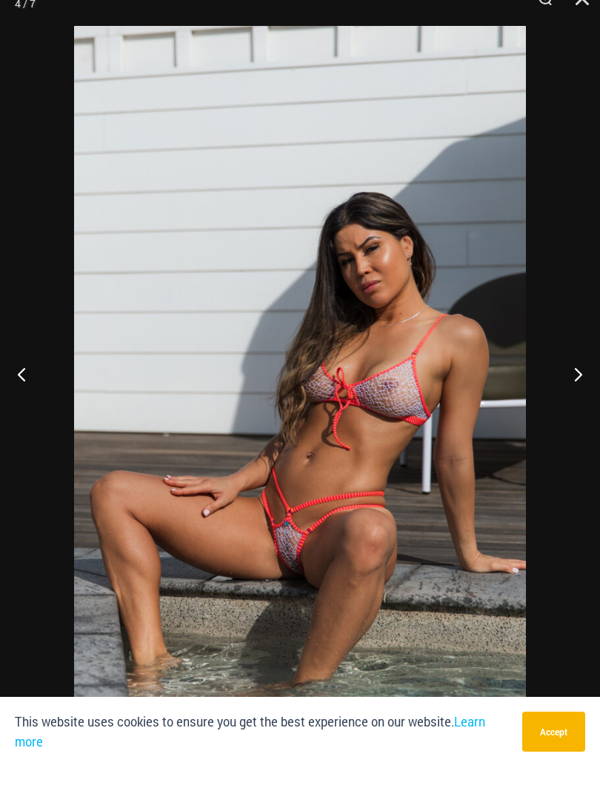
click at [592, 9] on button "Close" at bounding box center [577, 22] width 37 height 44
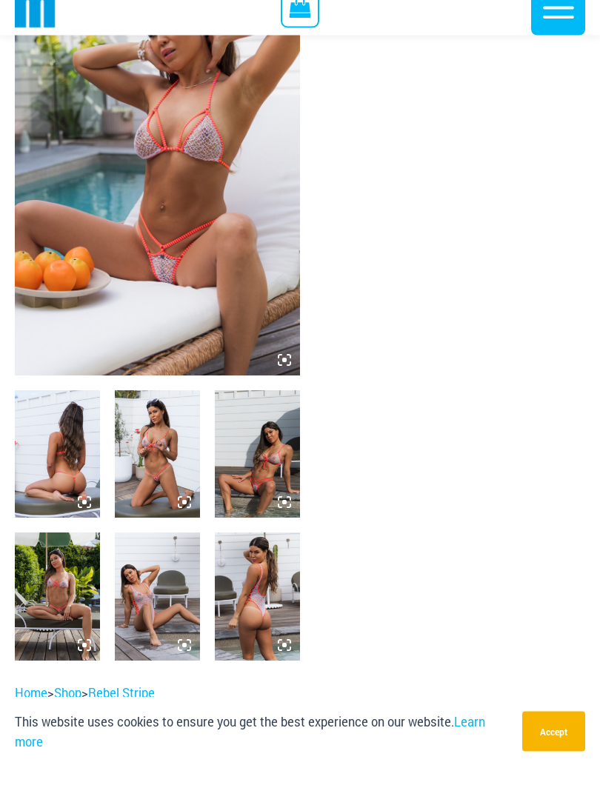
scroll to position [224, 0]
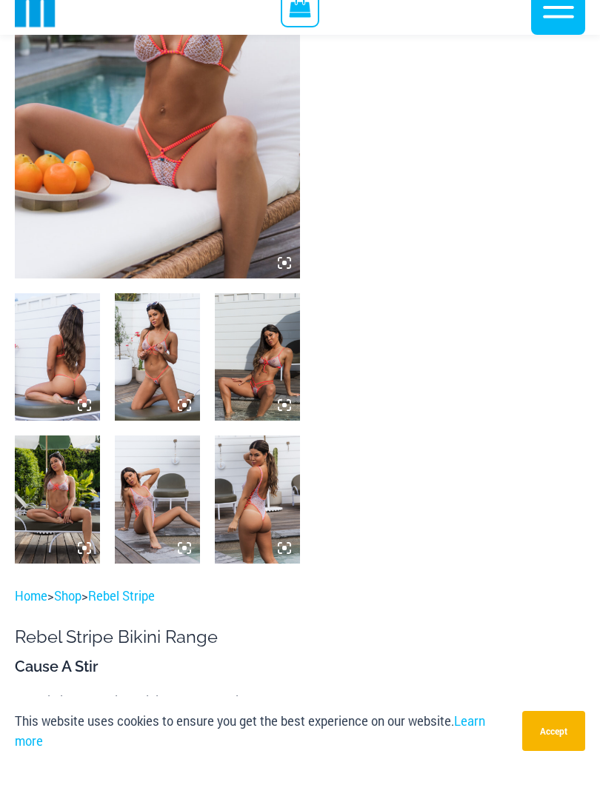
click at [46, 514] on img at bounding box center [57, 518] width 85 height 127
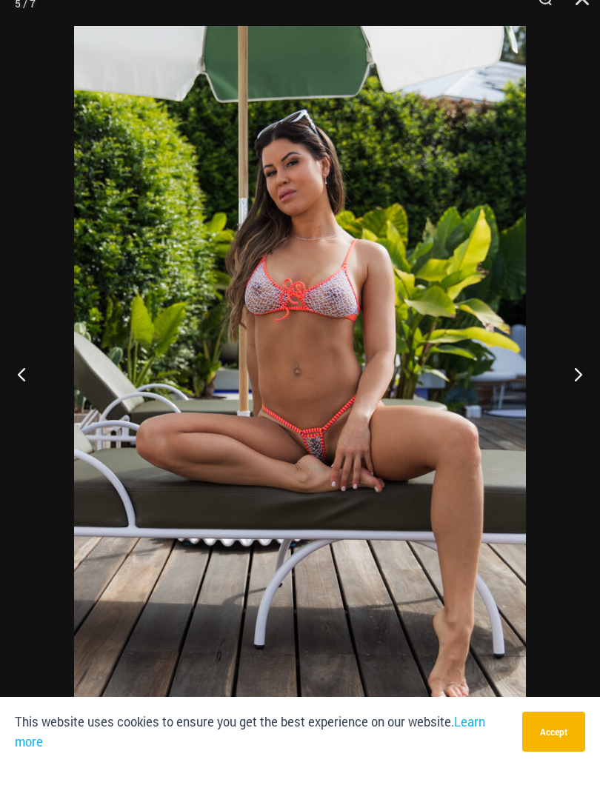
click at [590, 13] on button "Close" at bounding box center [577, 22] width 37 height 44
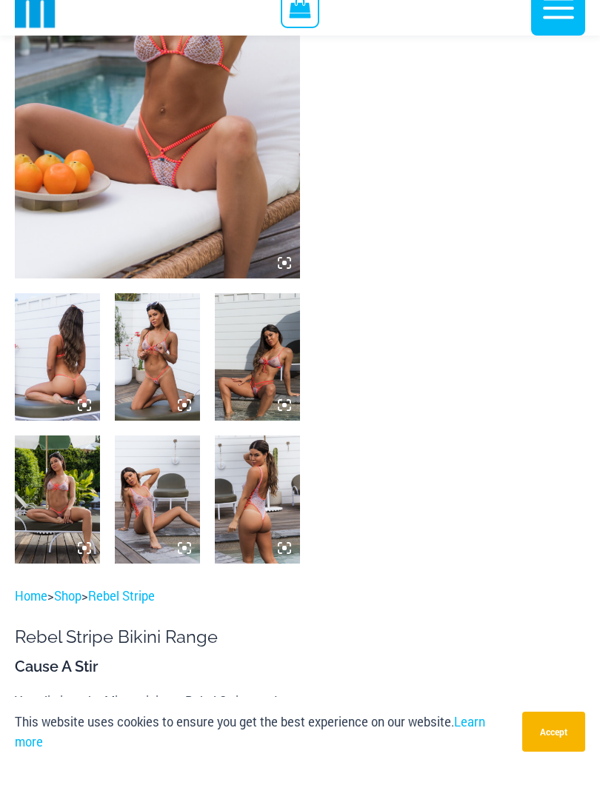
click at [118, 514] on img at bounding box center [157, 517] width 85 height 127
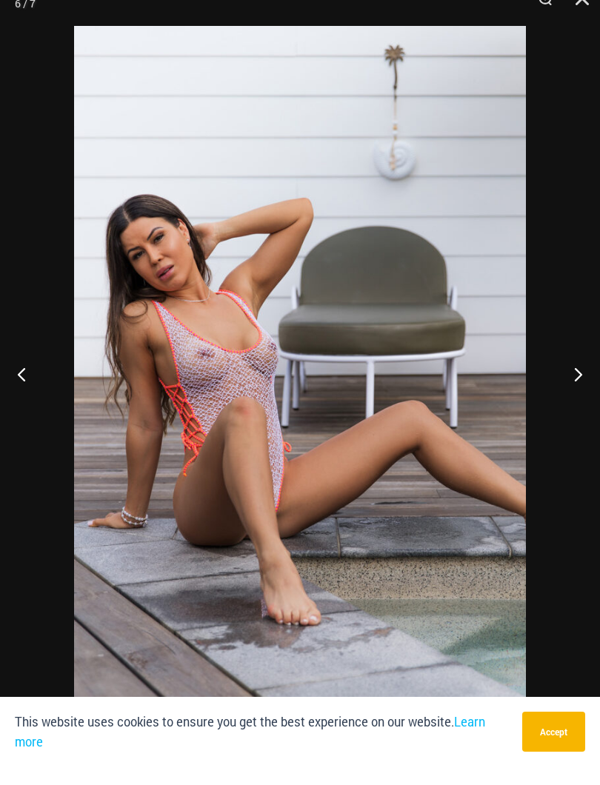
click at [597, 1] on div at bounding box center [300, 392] width 600 height 785
click at [593, 1] on button "Close" at bounding box center [577, 22] width 37 height 44
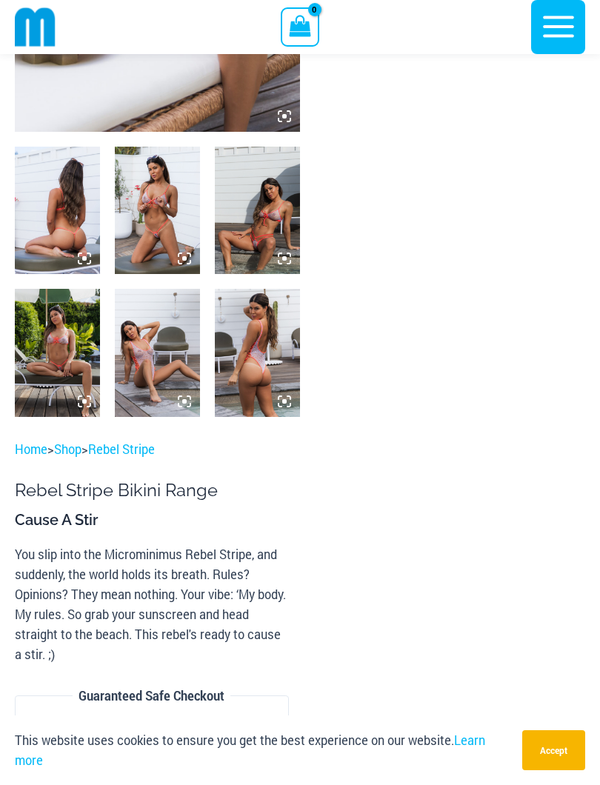
scroll to position [345, 0]
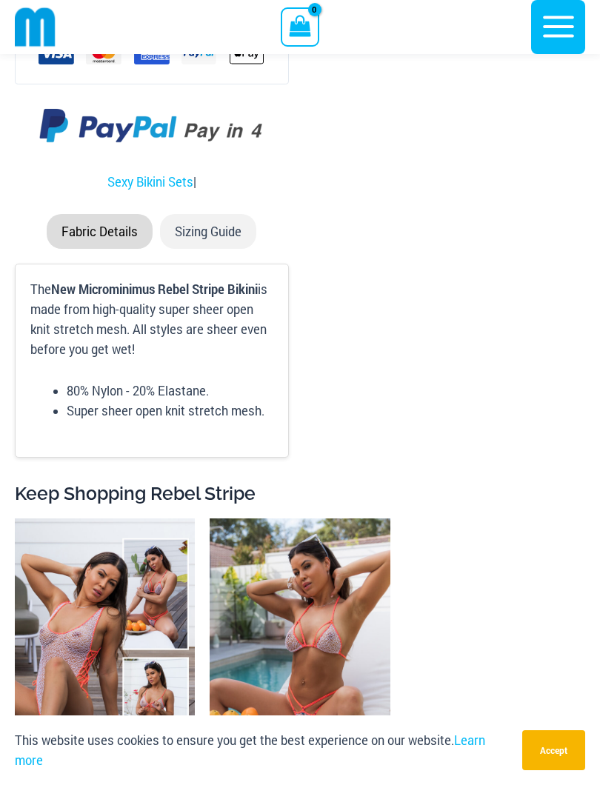
scroll to position [1114, 0]
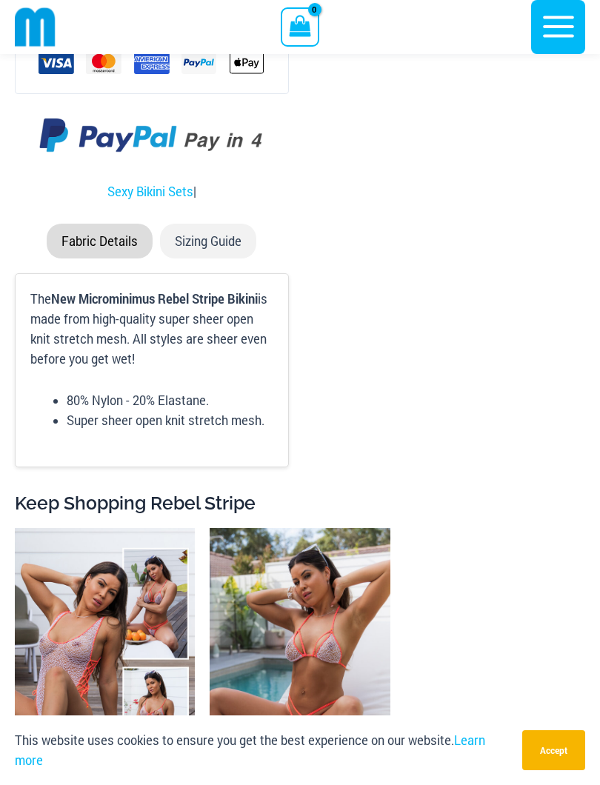
click at [194, 241] on li "Sizing Guide" at bounding box center [208, 241] width 96 height 35
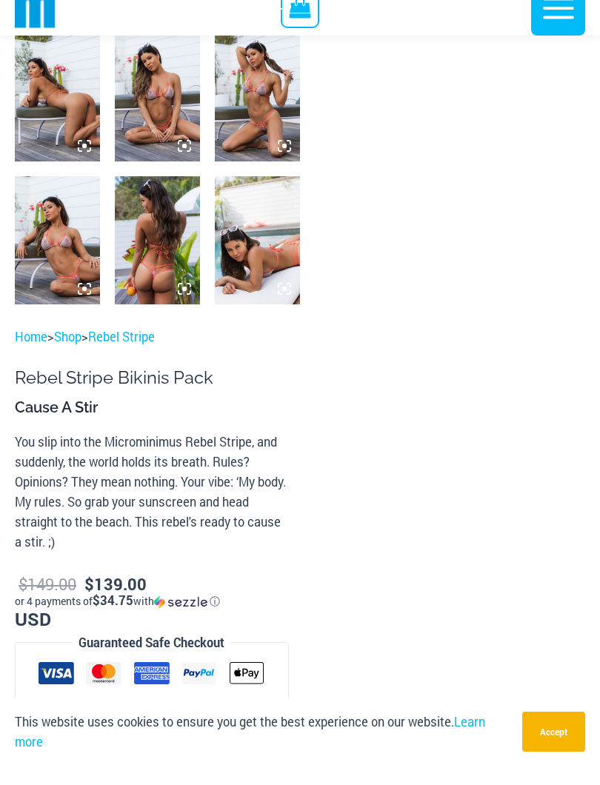
scroll to position [516, 0]
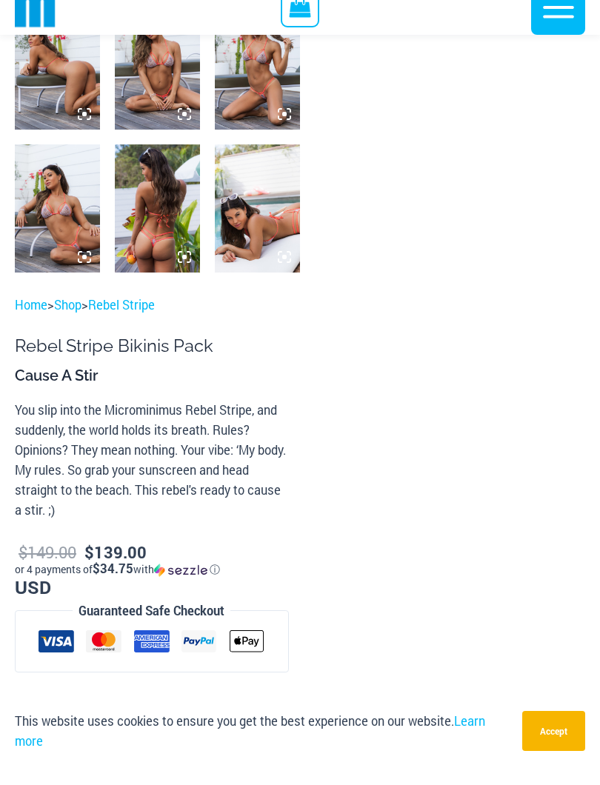
click at [59, 561] on bdi "$ 149.00" at bounding box center [48, 571] width 58 height 21
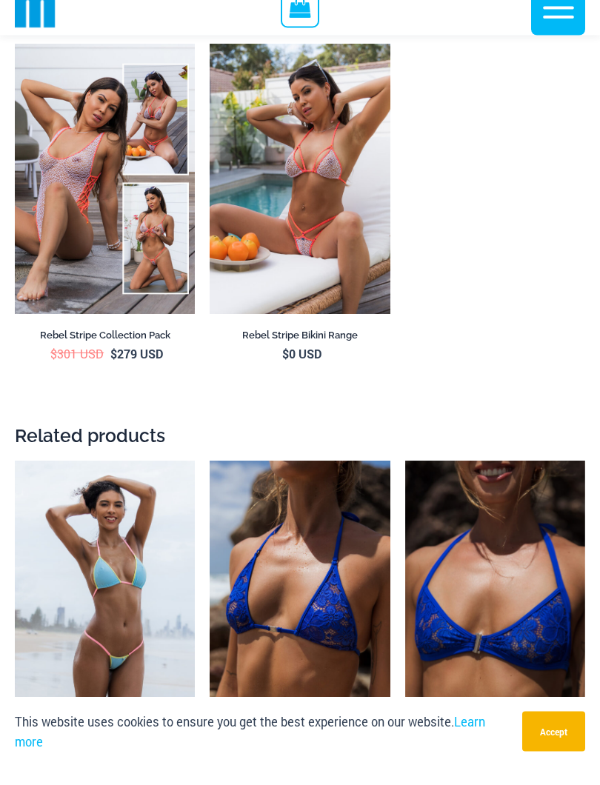
scroll to position [1805, 0]
click at [210, 62] on img at bounding box center [210, 62] width 0 height 0
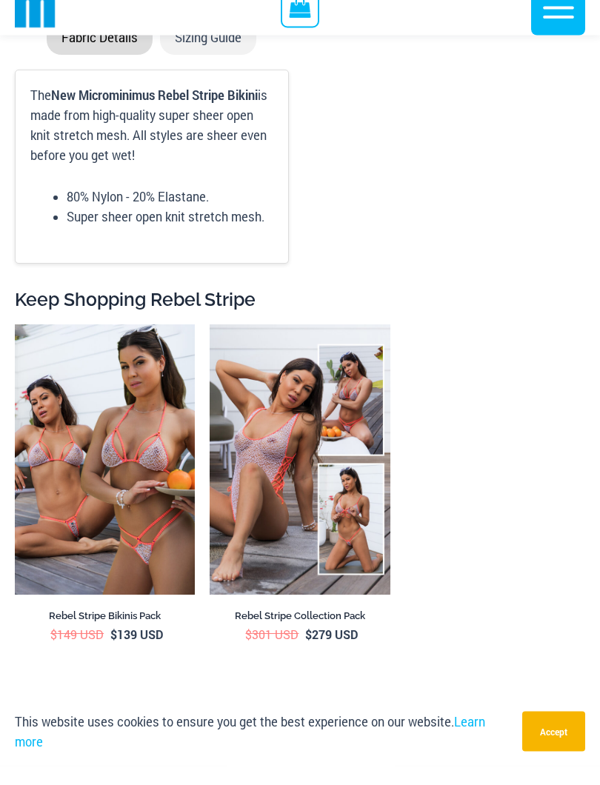
scroll to position [1205, 0]
click at [76, 628] on h2 "Rebel Stripe Bikinis Pack" at bounding box center [105, 634] width 180 height 13
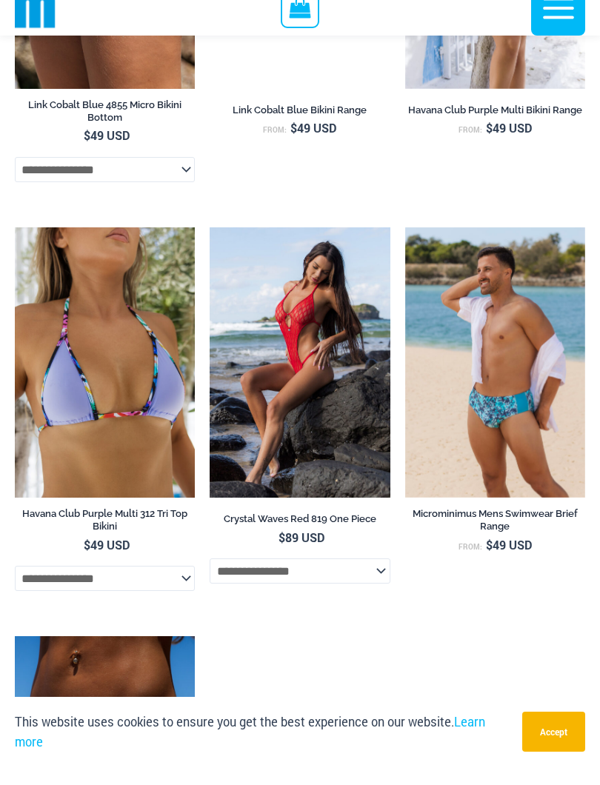
scroll to position [3949, 0]
